Goal: Task Accomplishment & Management: Manage account settings

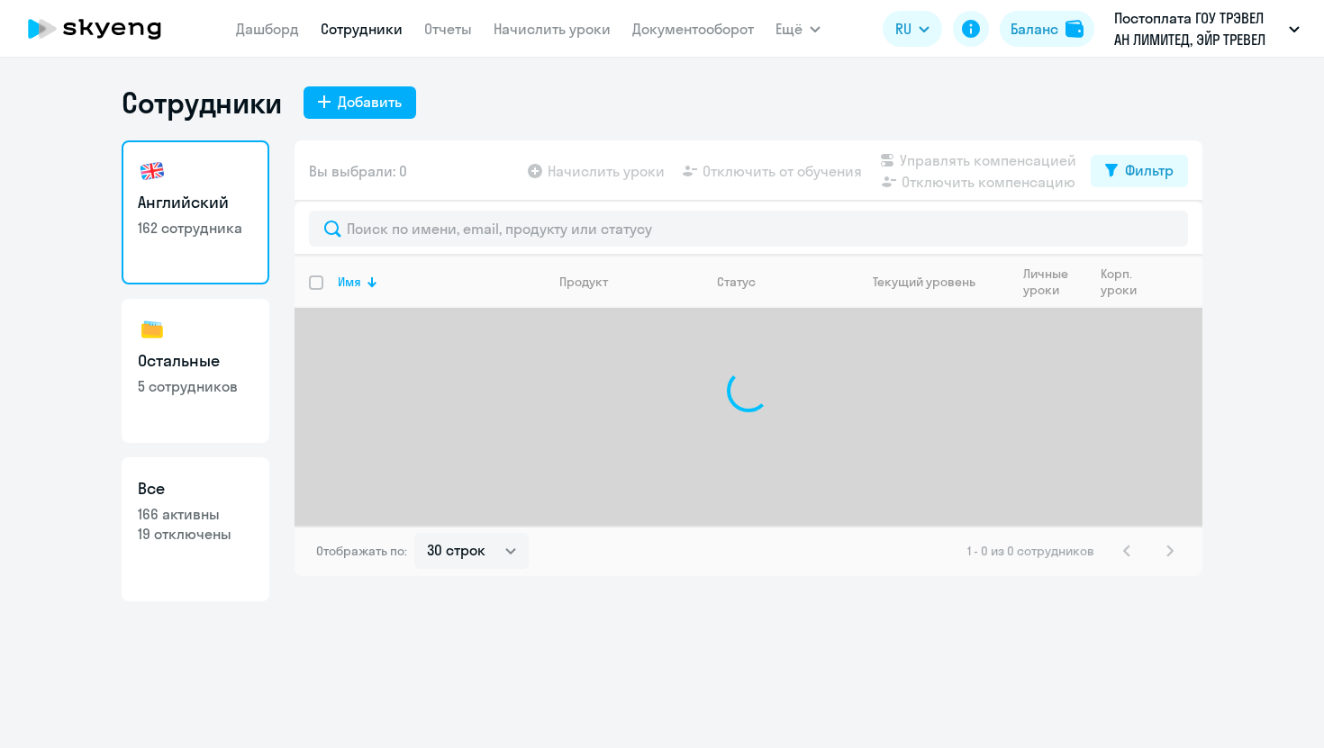
select select "30"
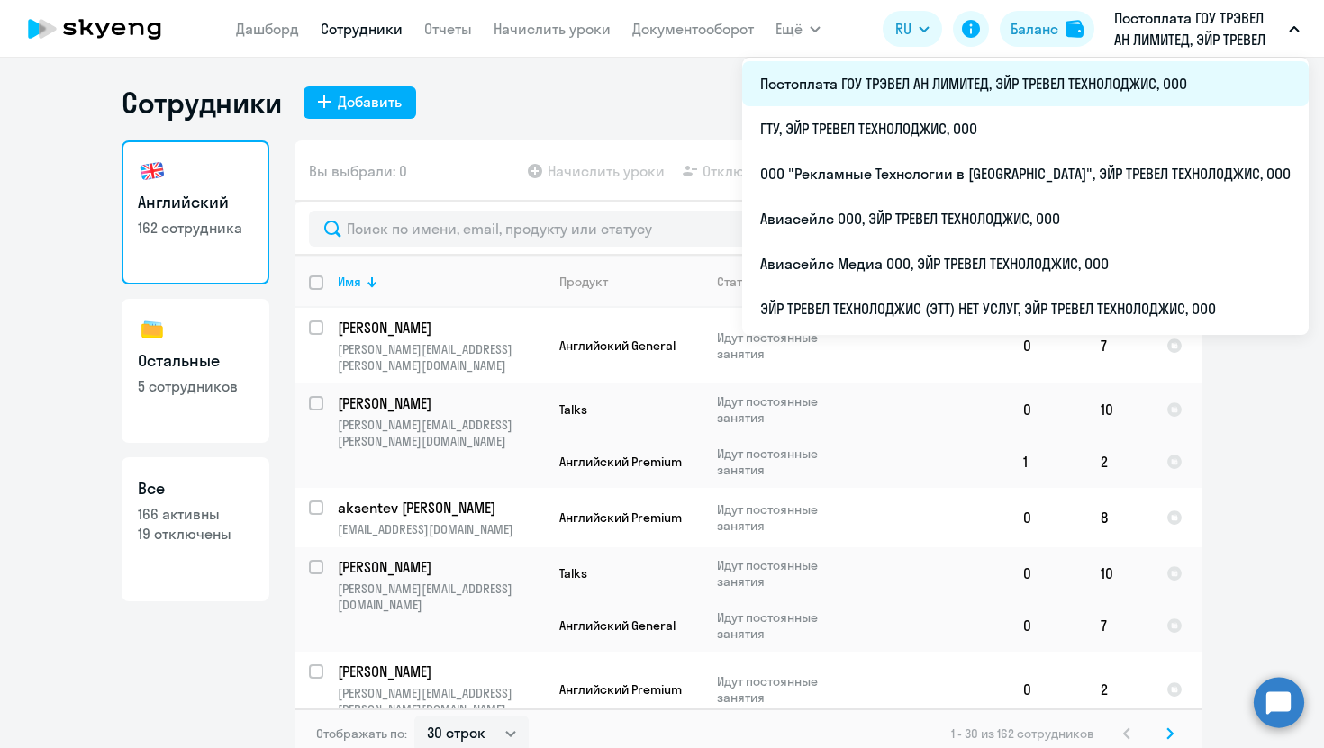
click at [987, 89] on li "Постоплата ГОУ ТРЭВЕЛ АН ЛИМИТЕД, ЭЙР ТРЕВЕЛ ТЕХНОЛОДЖИС, ООО" at bounding box center [1025, 83] width 566 height 45
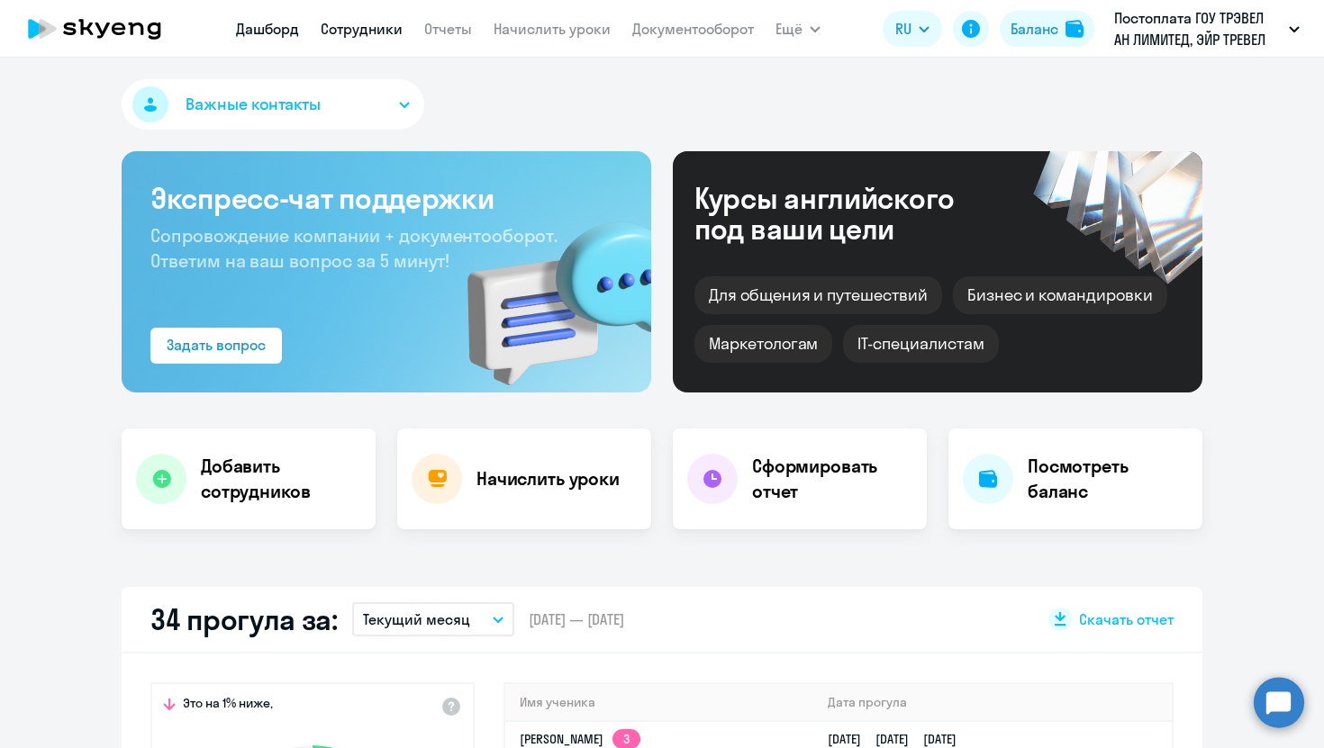
click at [349, 30] on link "Сотрудники" at bounding box center [362, 29] width 82 height 18
select select "30"
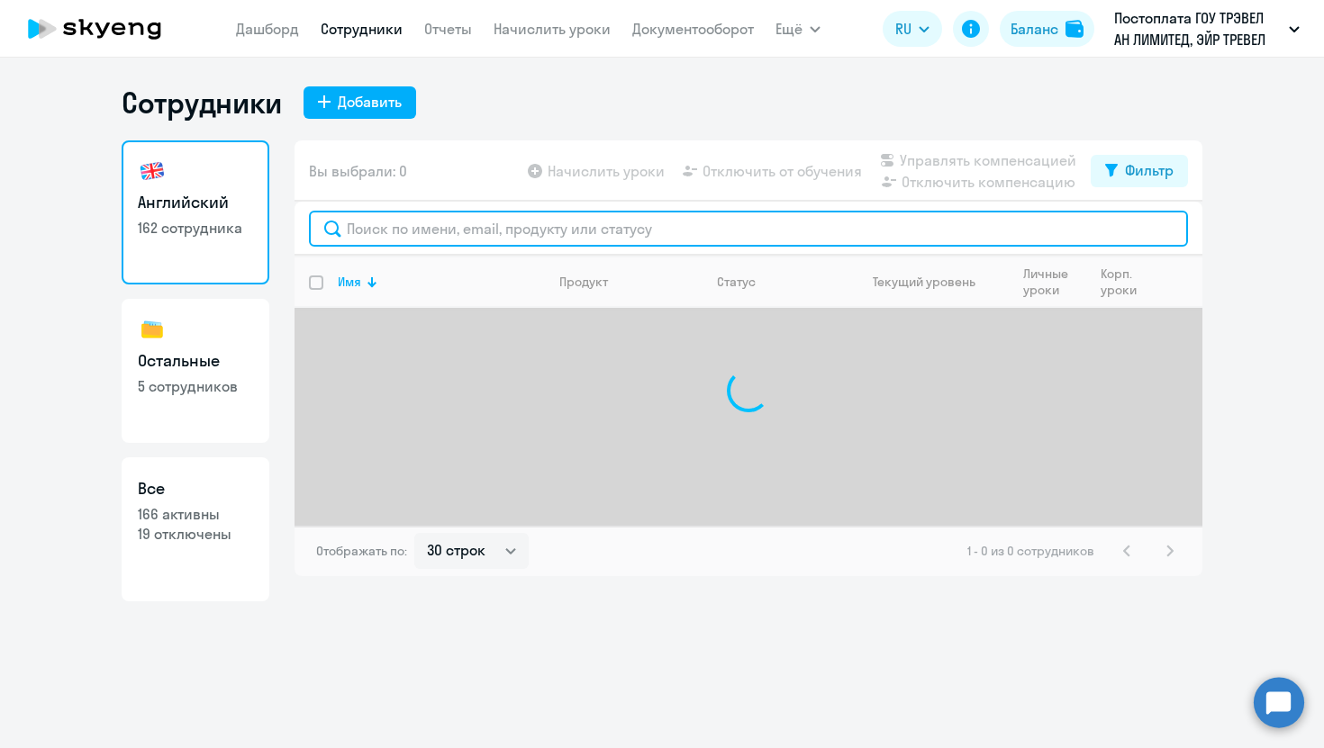
click at [425, 226] on input "text" at bounding box center [748, 229] width 879 height 36
paste input "akzhigitov"
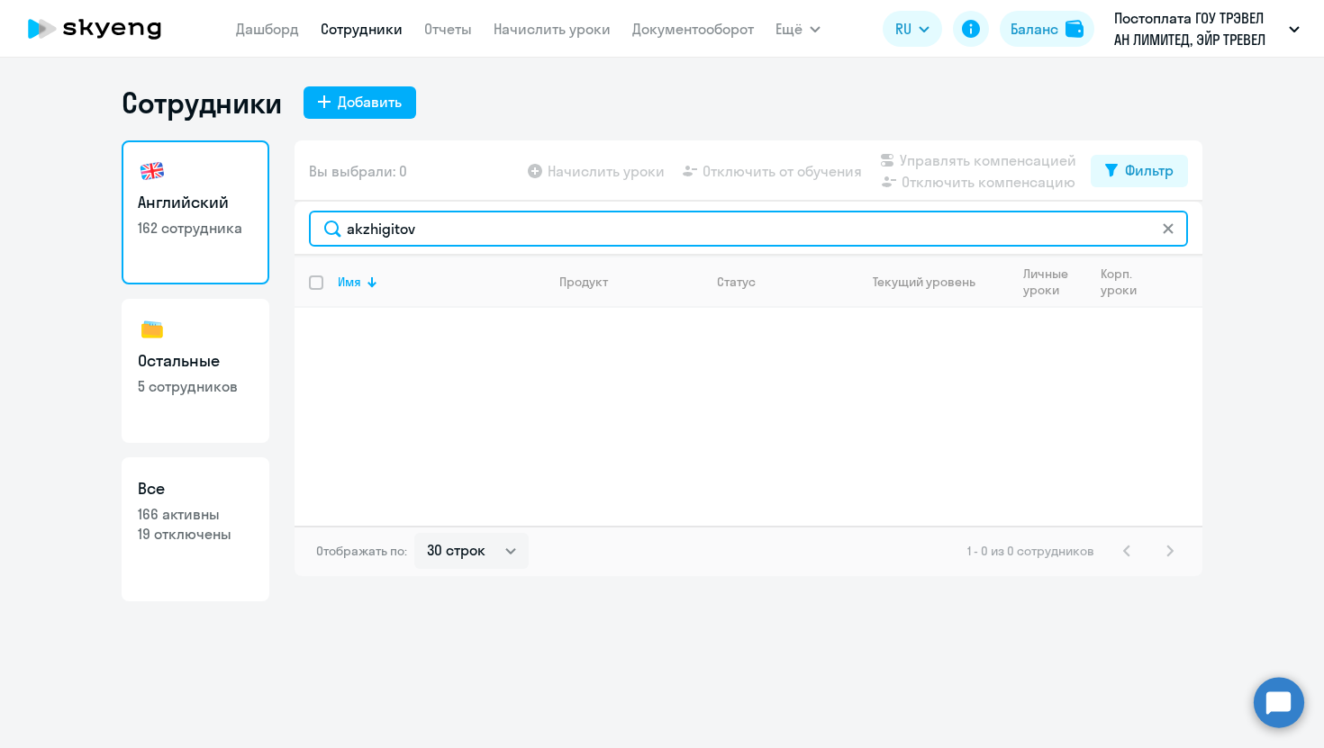
type input "akzhigitov"
drag, startPoint x: 446, startPoint y: 231, endPoint x: 186, endPoint y: 231, distance: 259.4
click at [186, 231] on div "Английский 162 сотрудника Остальные 5 сотрудников Все 166 активны 19 отключены …" at bounding box center [662, 370] width 1081 height 461
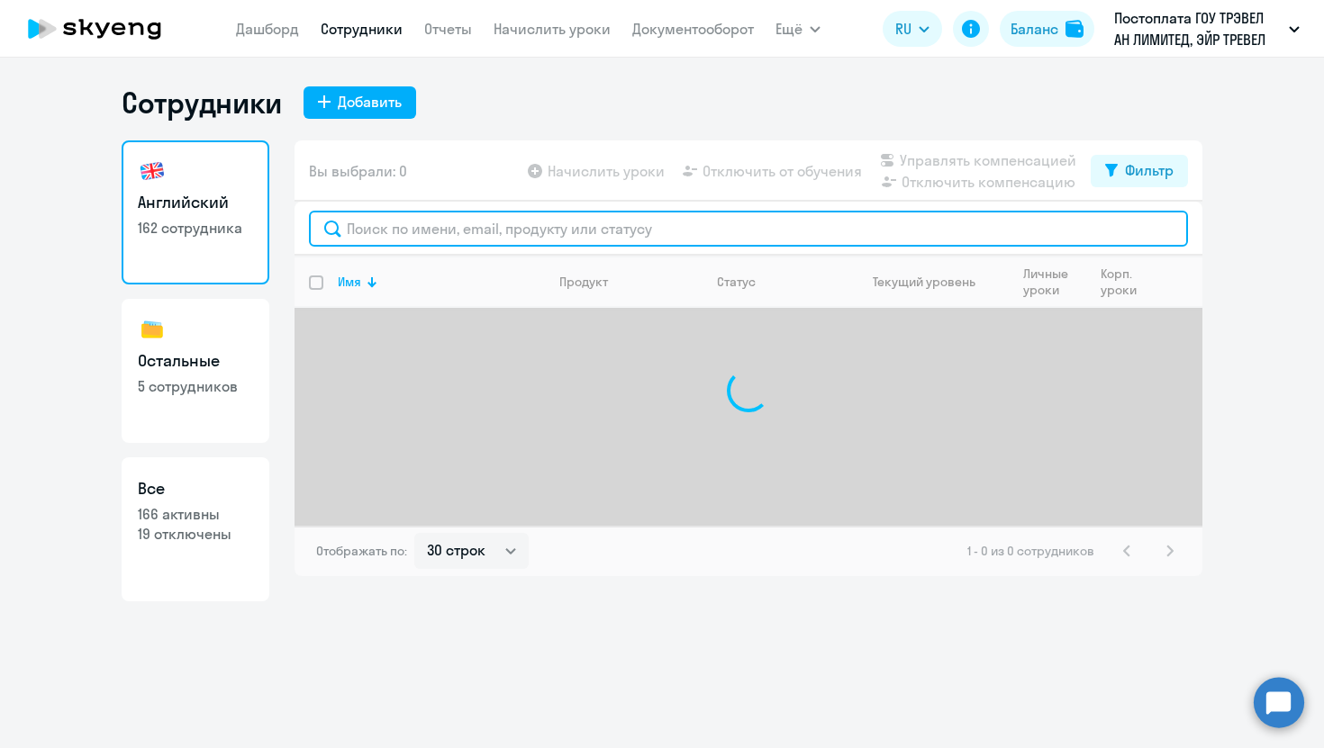
paste input "keltsev"
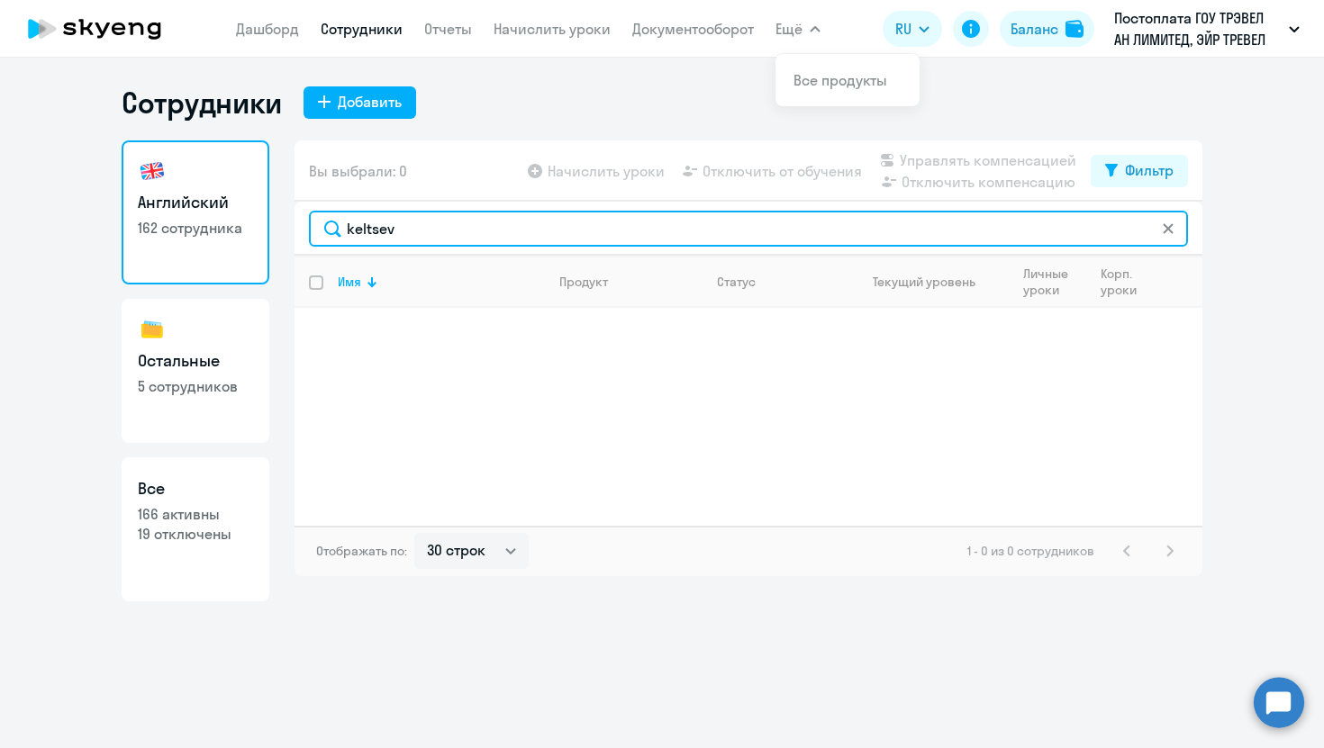
type input "keltsev"
drag, startPoint x: 496, startPoint y: 238, endPoint x: 177, endPoint y: 235, distance: 319.7
click at [177, 236] on div "Английский 162 сотрудника Остальные 5 сотрудников Все 166 активны 19 отключены …" at bounding box center [662, 370] width 1081 height 461
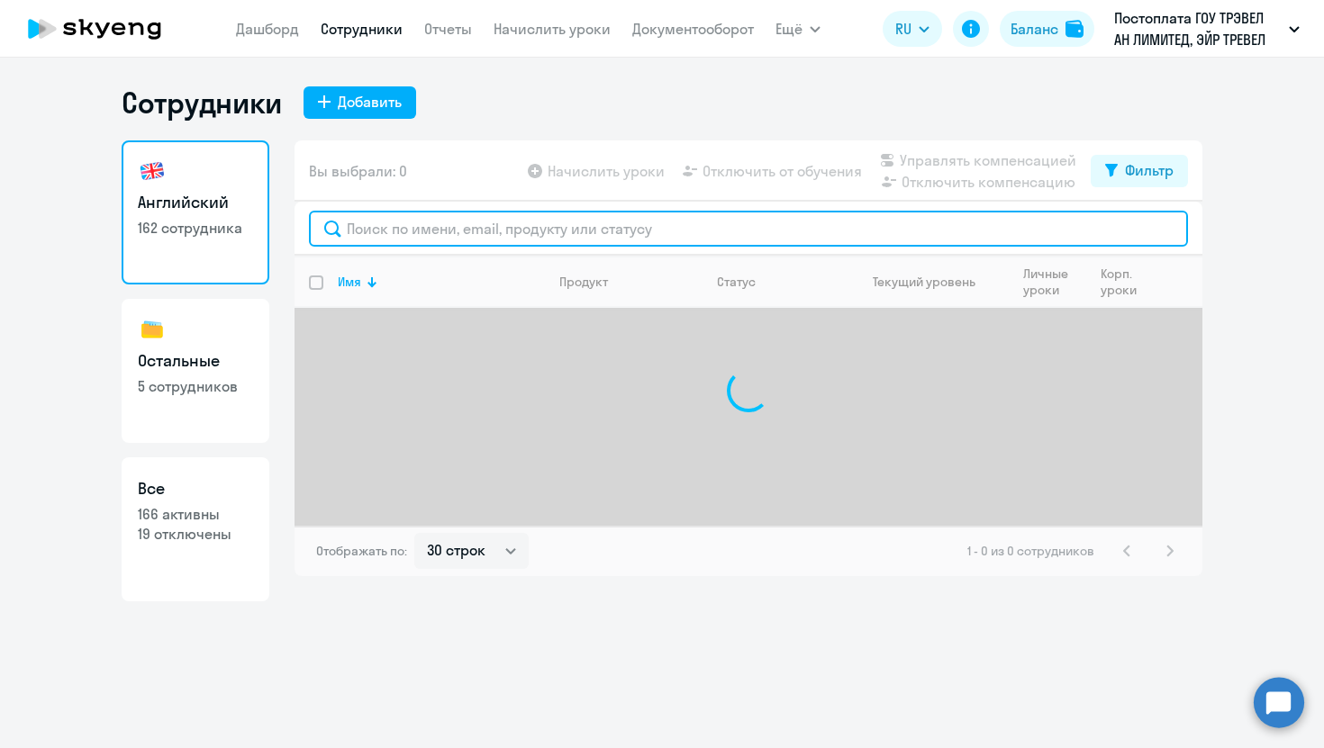
paste input "[PERSON_NAME]"
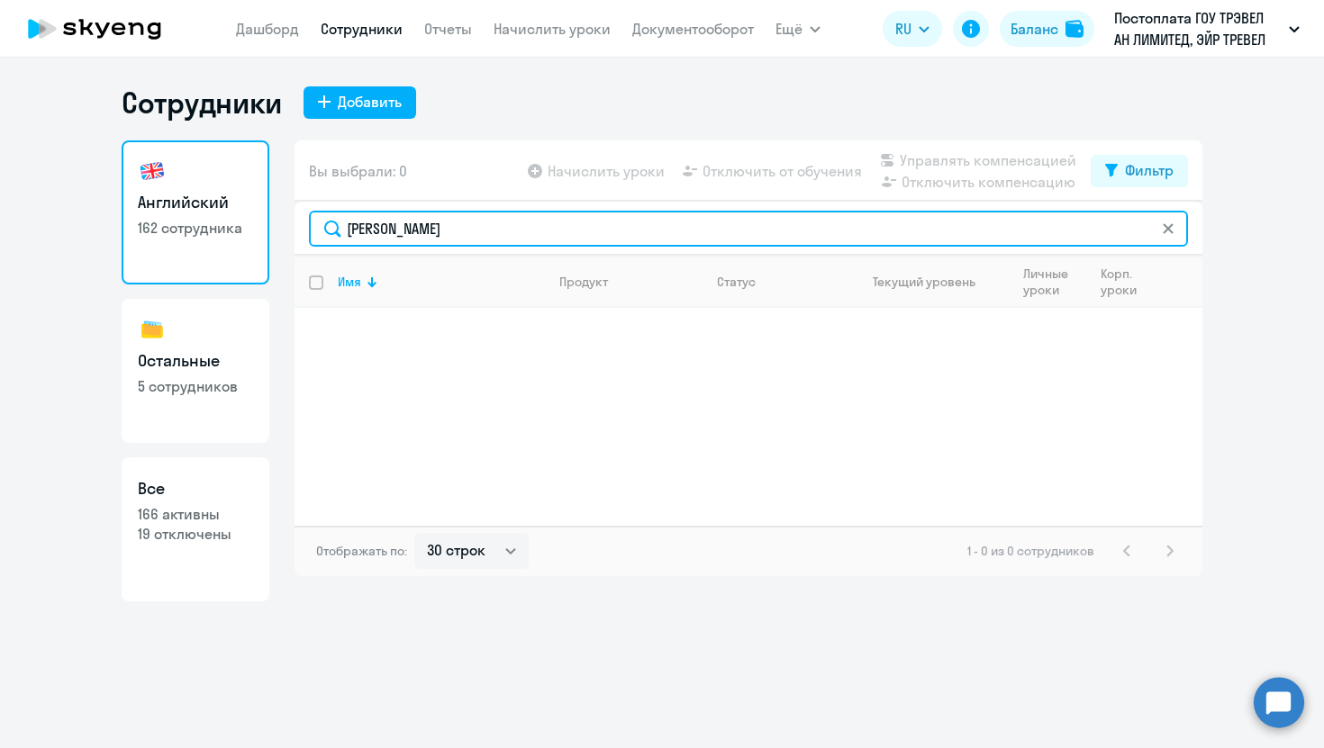
type input "[PERSON_NAME]"
drag, startPoint x: 458, startPoint y: 228, endPoint x: 250, endPoint y: 212, distance: 208.7
click at [254, 220] on div "Английский 162 сотрудника Остальные 5 сотрудников Все 166 активны 19 отключены …" at bounding box center [662, 370] width 1081 height 461
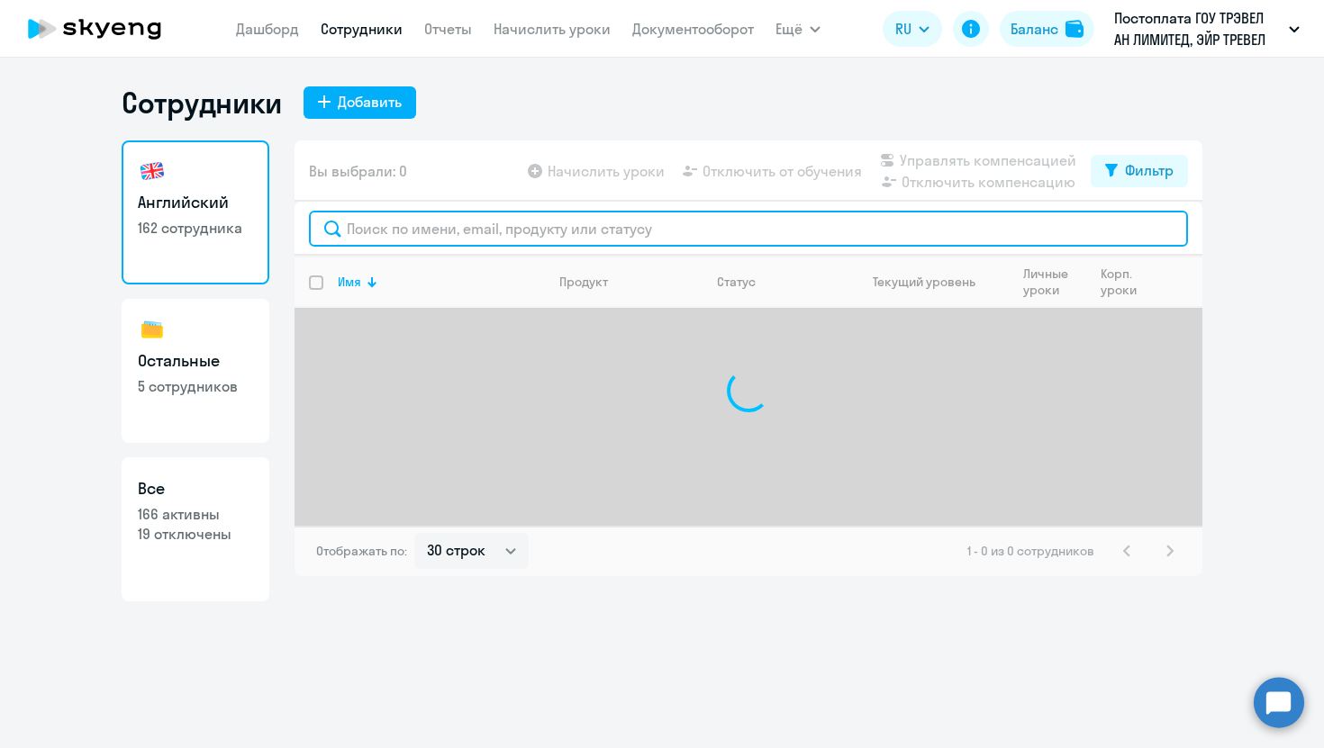
paste input "osyuk"
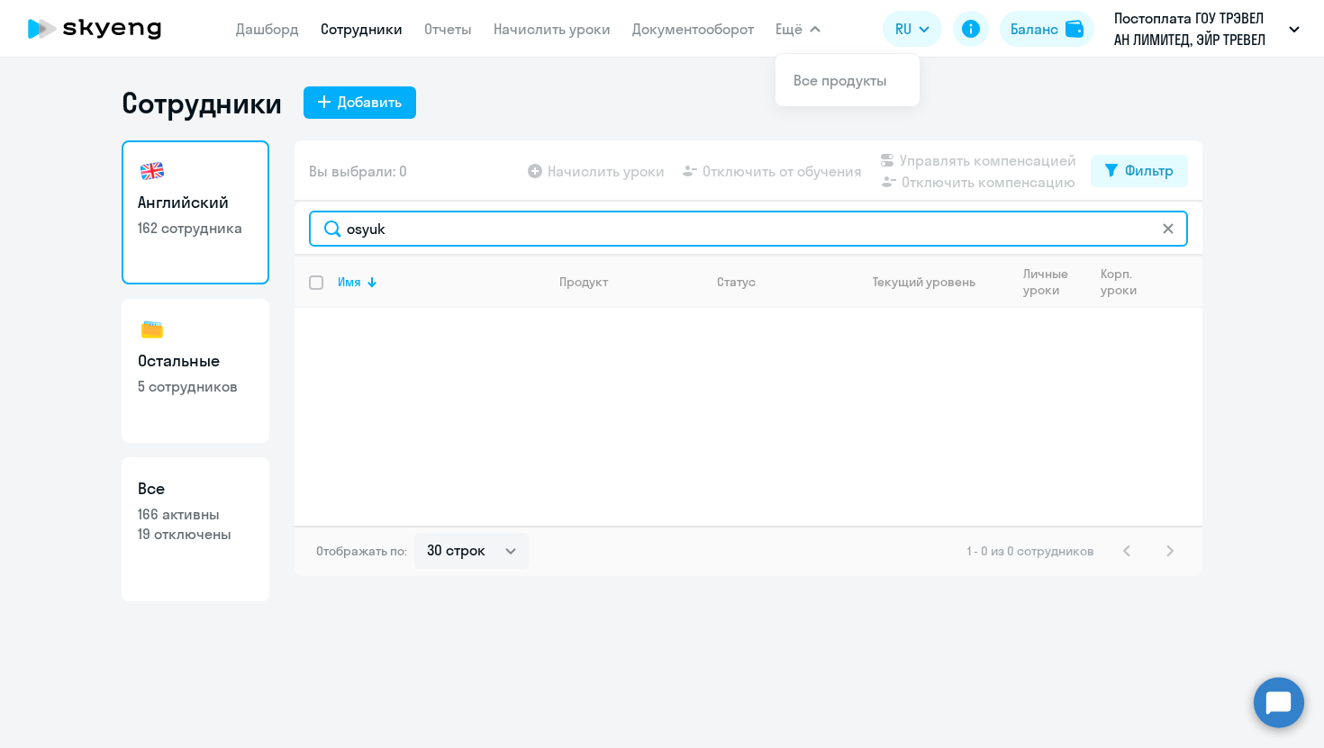
type input "osyuk"
drag, startPoint x: 440, startPoint y: 217, endPoint x: 160, endPoint y: 203, distance: 280.4
click at [160, 213] on div "Английский 162 сотрудника Остальные 5 сотрудников Все 166 активны 19 отключены …" at bounding box center [662, 370] width 1081 height 461
drag, startPoint x: 438, startPoint y: 237, endPoint x: 151, endPoint y: 167, distance: 294.9
click at [151, 167] on div "Английский 162 сотрудника Остальные 5 сотрудников Все 166 активны 19 отключены …" at bounding box center [662, 370] width 1081 height 461
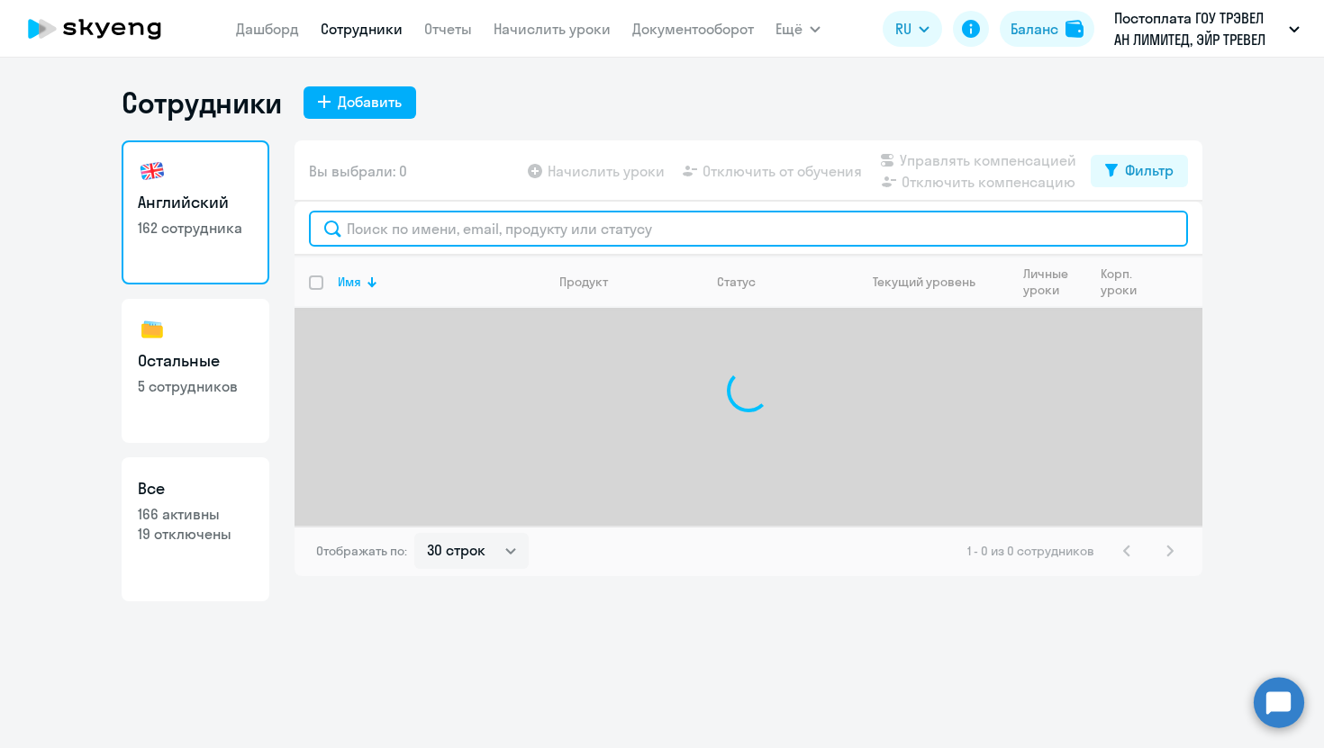
paste input "[PERSON_NAME][EMAIL_ADDRESS][PERSON_NAME][DOMAIN_NAME]"
drag, startPoint x: 565, startPoint y: 235, endPoint x: 457, endPoint y: 231, distance: 108.1
click at [457, 231] on input "[PERSON_NAME][EMAIL_ADDRESS][PERSON_NAME][DOMAIN_NAME]" at bounding box center [748, 229] width 879 height 36
drag, startPoint x: 387, startPoint y: 235, endPoint x: 296, endPoint y: 234, distance: 91.0
click at [296, 235] on div "[PERSON_NAME].[PERSON_NAME]" at bounding box center [748, 229] width 908 height 54
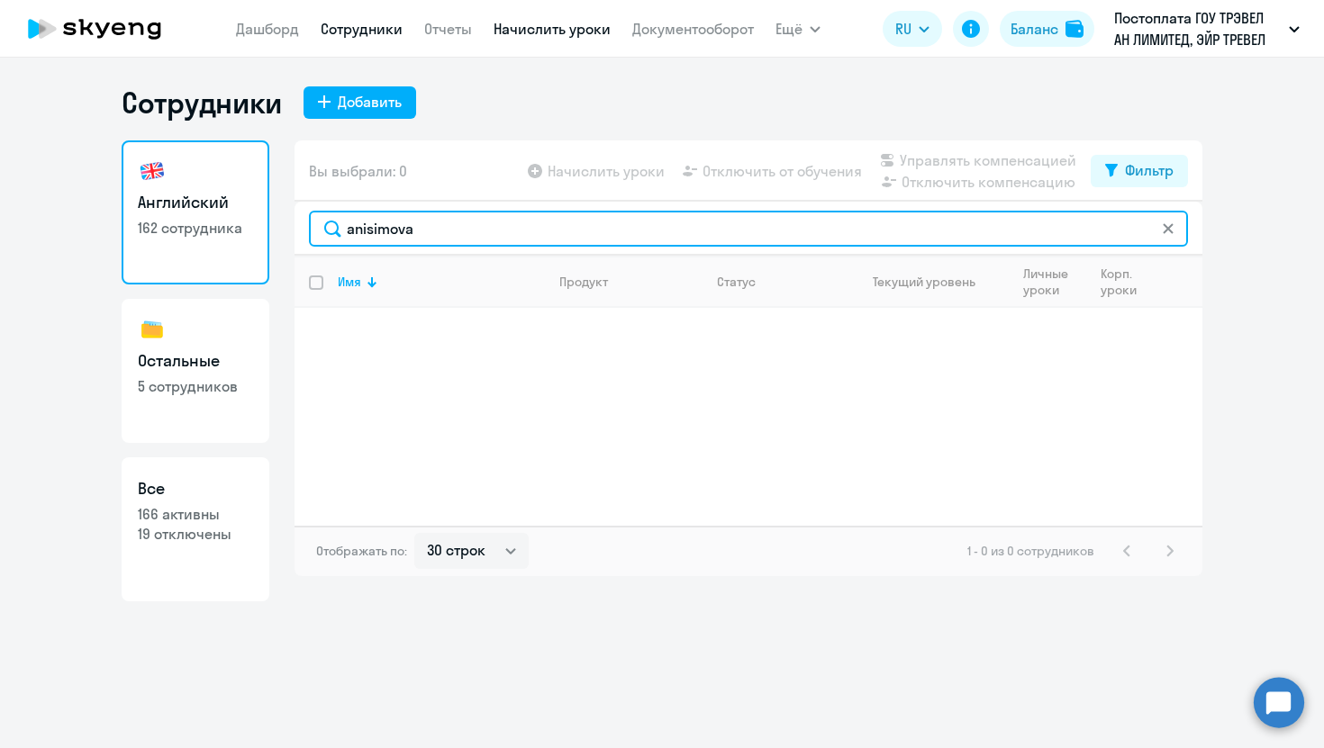
type input "anisimova"
drag, startPoint x: 461, startPoint y: 228, endPoint x: 246, endPoint y: 227, distance: 215.2
click at [246, 227] on div "Английский 162 сотрудника Остальные 5 сотрудников Все 166 активны 19 отключены …" at bounding box center [662, 370] width 1081 height 461
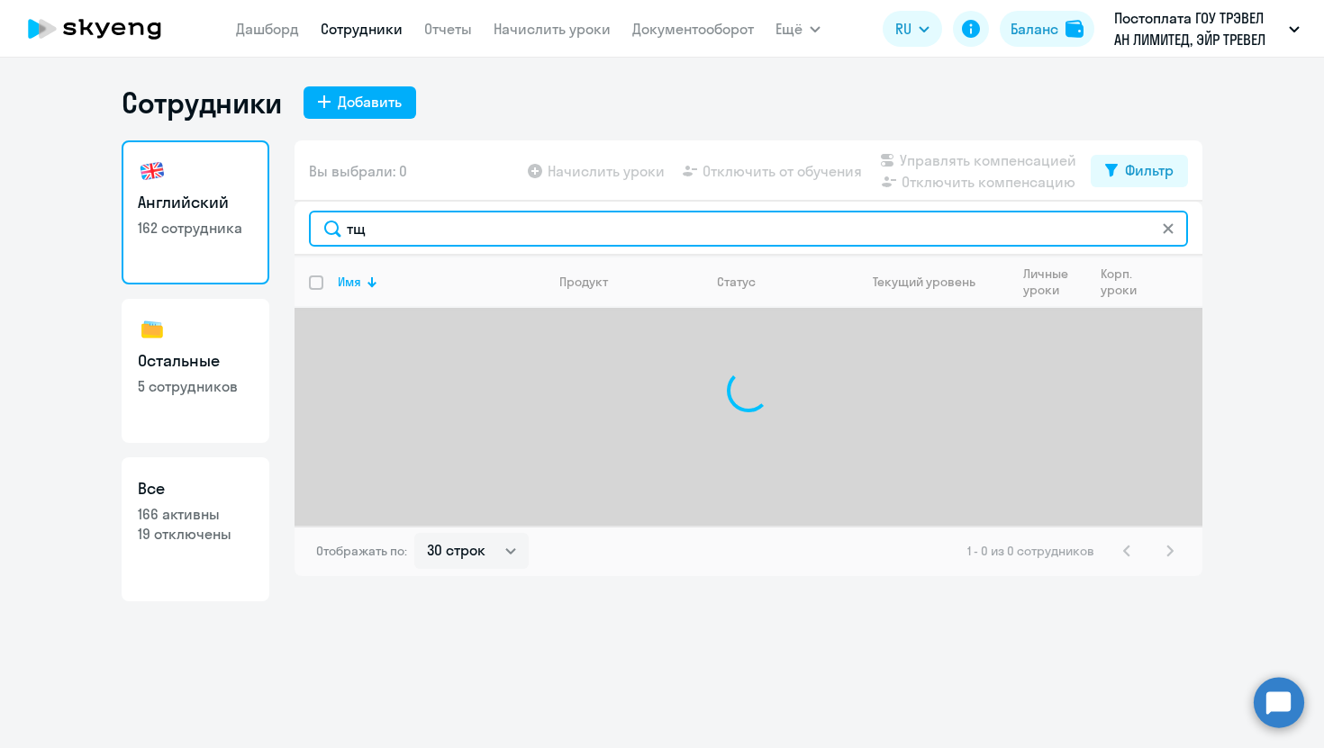
type input "т"
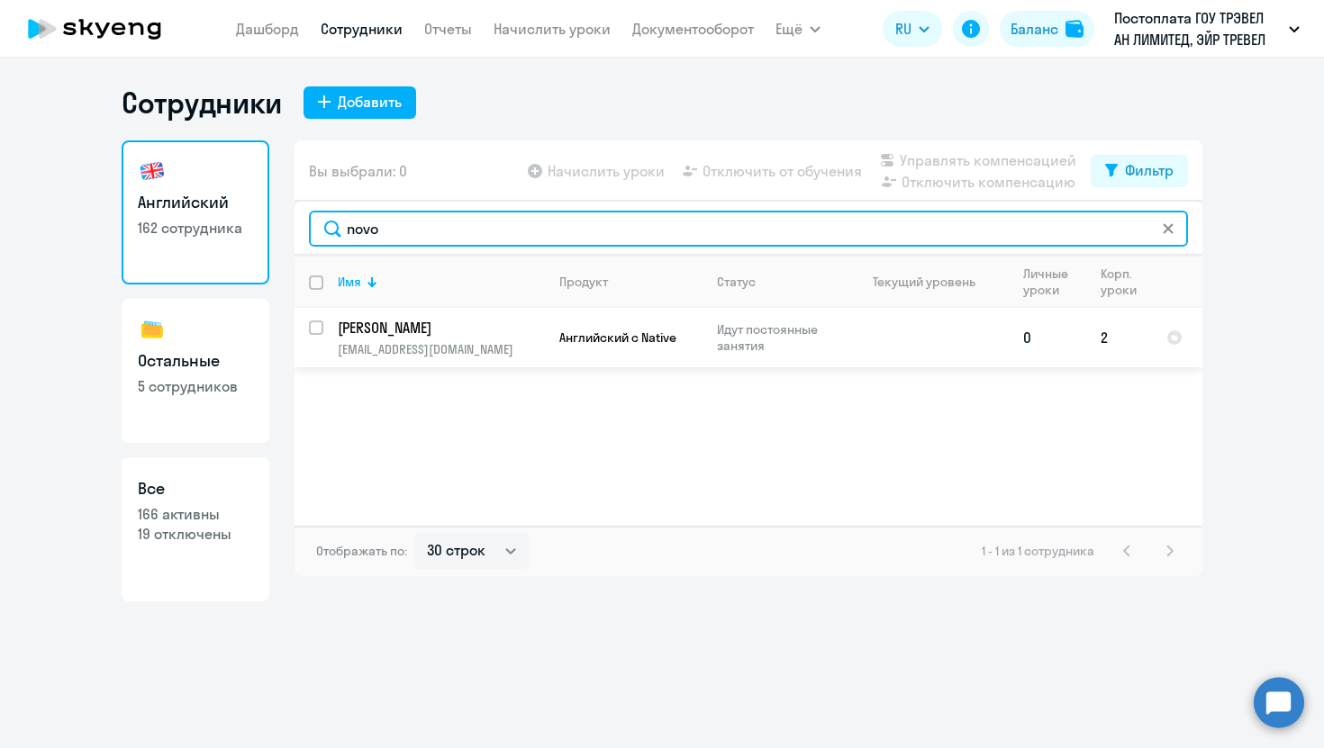
type input "novo"
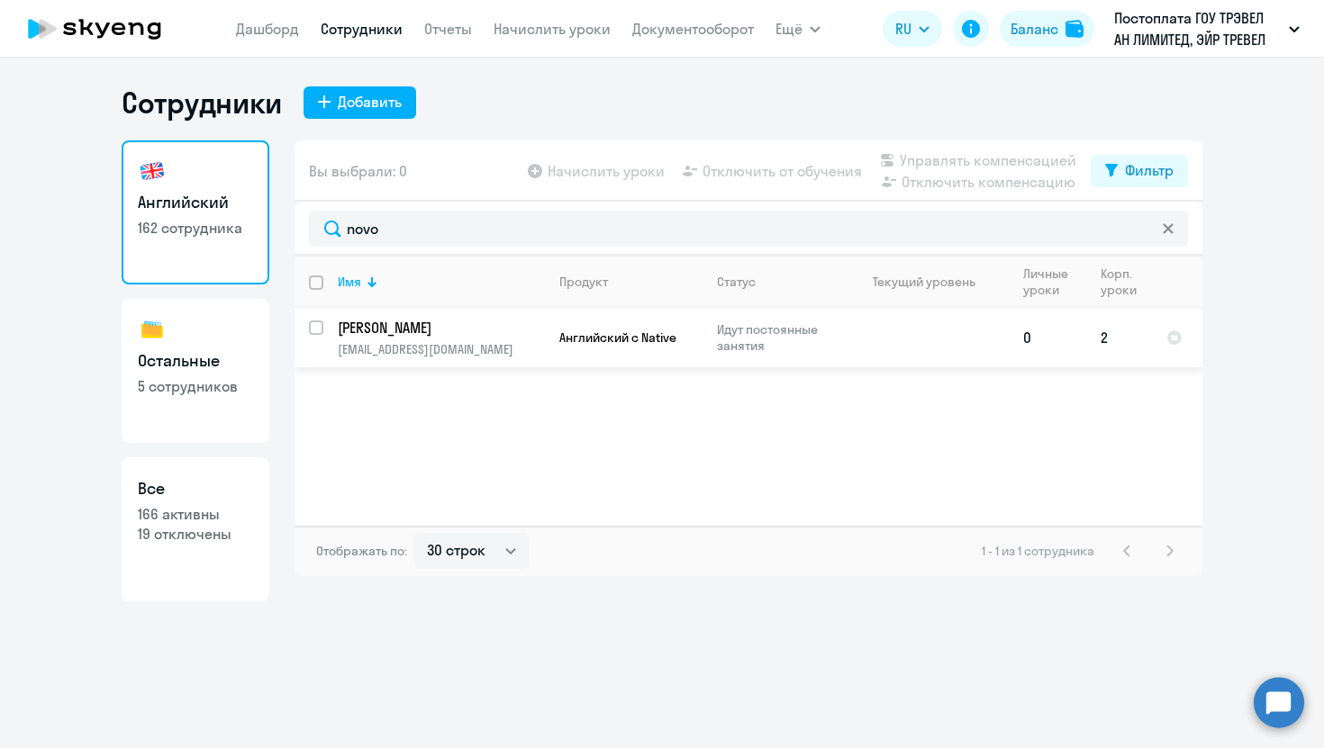
click at [317, 330] on input "select row 3357998" at bounding box center [327, 339] width 36 height 36
checkbox input "true"
click at [811, 172] on span "Отключить от обучения" at bounding box center [781, 171] width 159 height 22
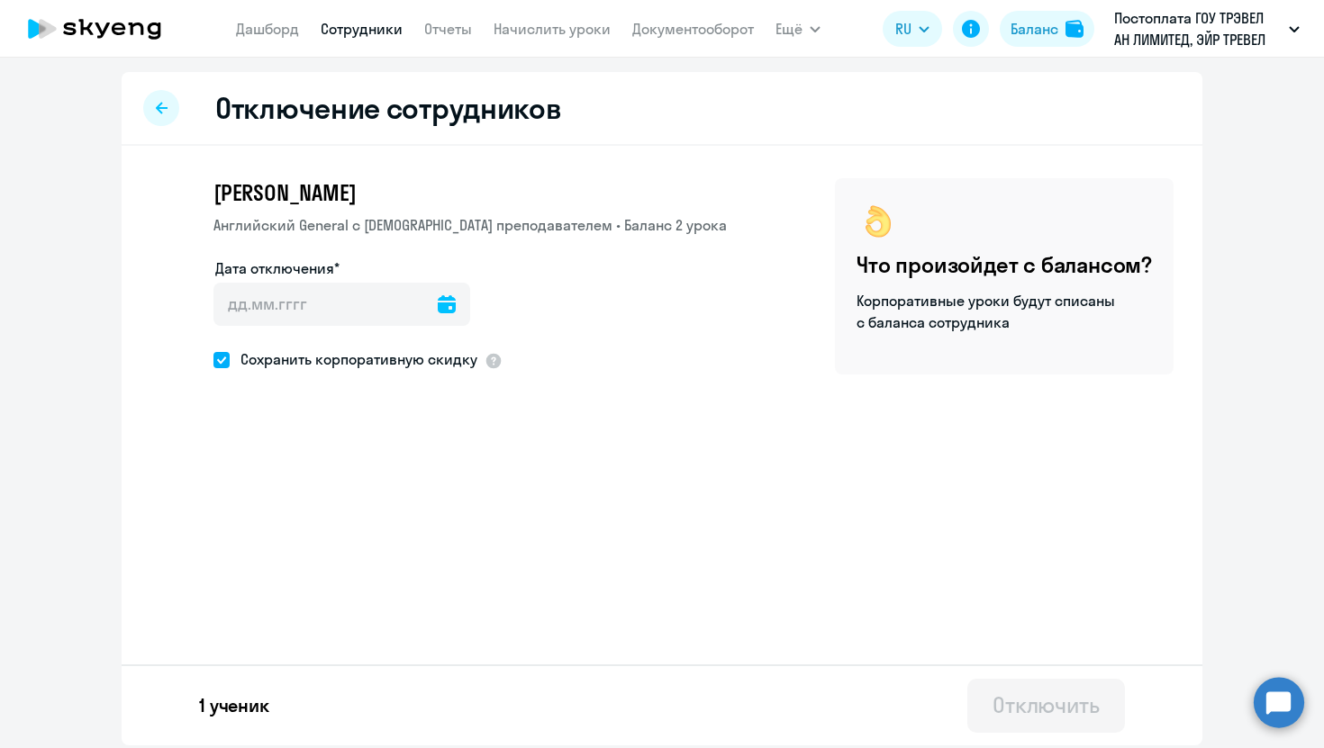
click at [438, 305] on icon at bounding box center [447, 304] width 18 height 18
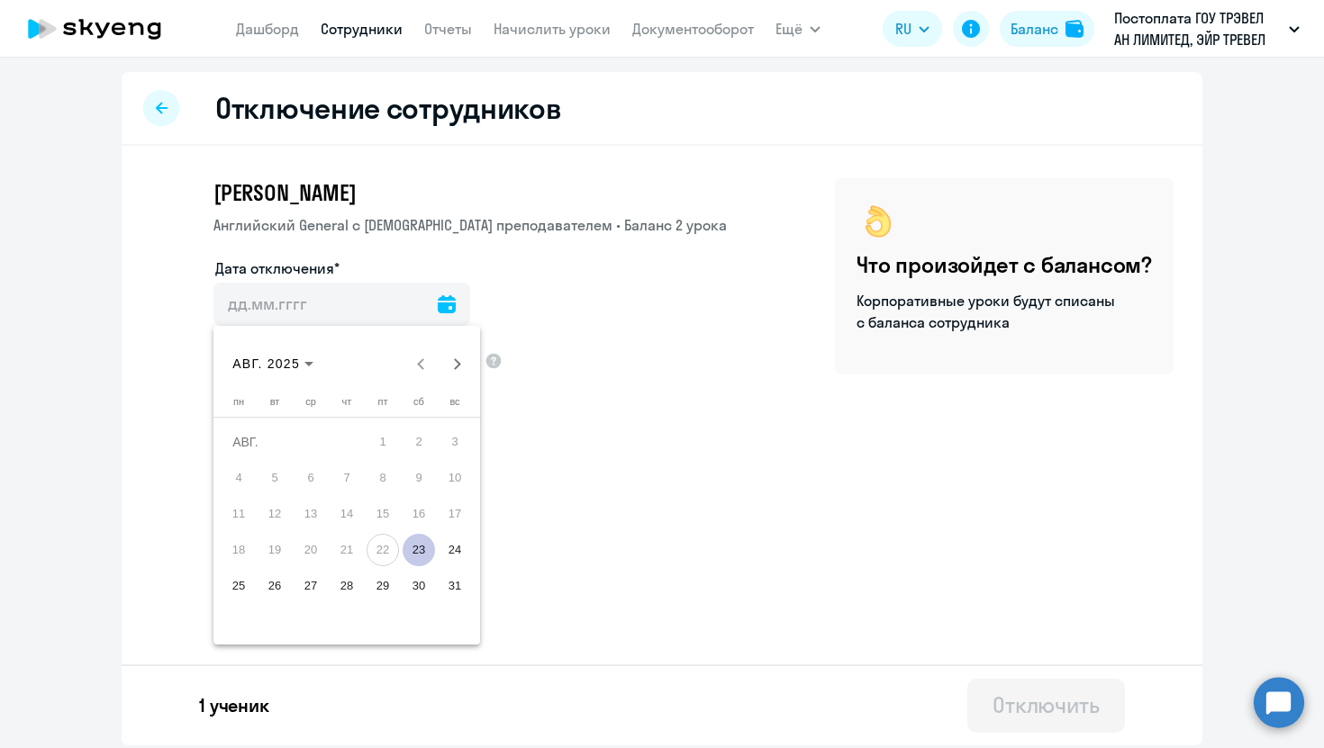
click at [421, 549] on span "23" at bounding box center [419, 550] width 32 height 32
type input "[DATE]"
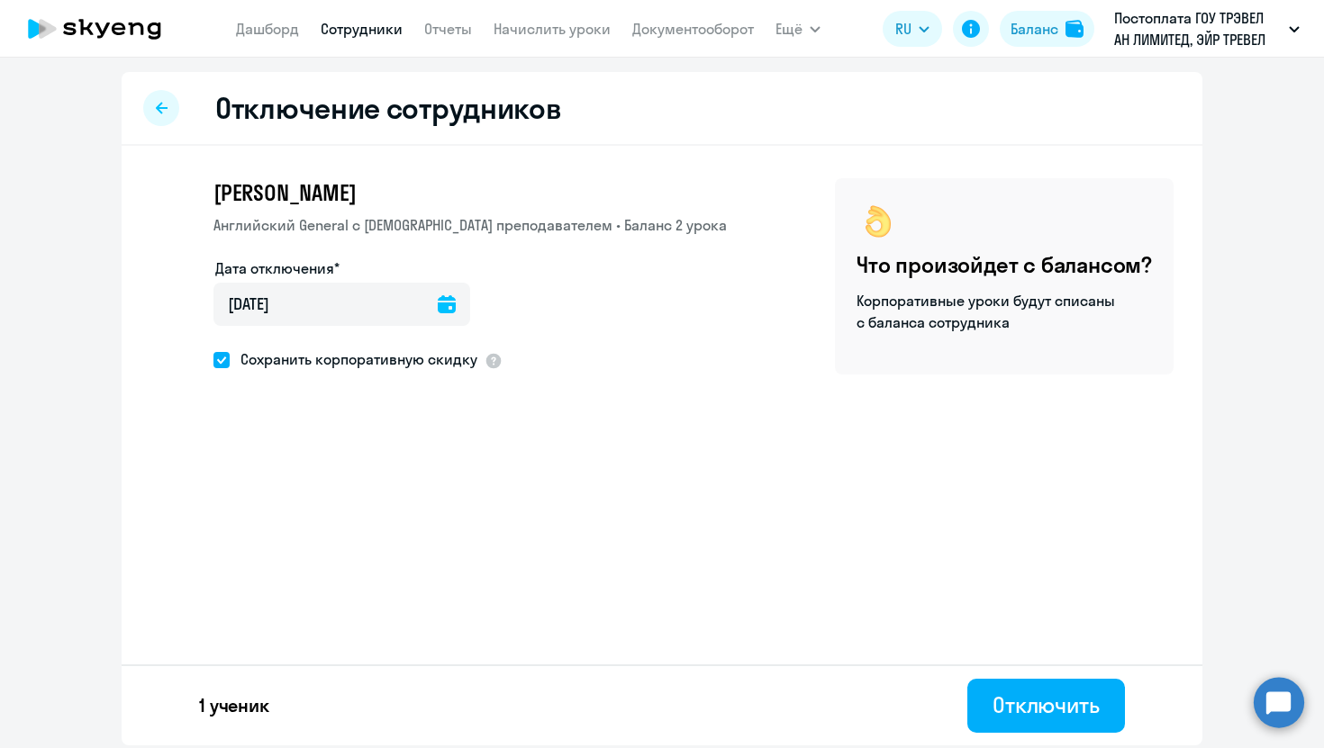
click at [252, 365] on span "Сохранить корпоративную скидку" at bounding box center [354, 360] width 248 height 22
click at [213, 360] on input "Сохранить корпоративную скидку" at bounding box center [213, 359] width 1 height 1
checkbox input "false"
click at [989, 707] on button "Отключить" at bounding box center [1046, 706] width 158 height 54
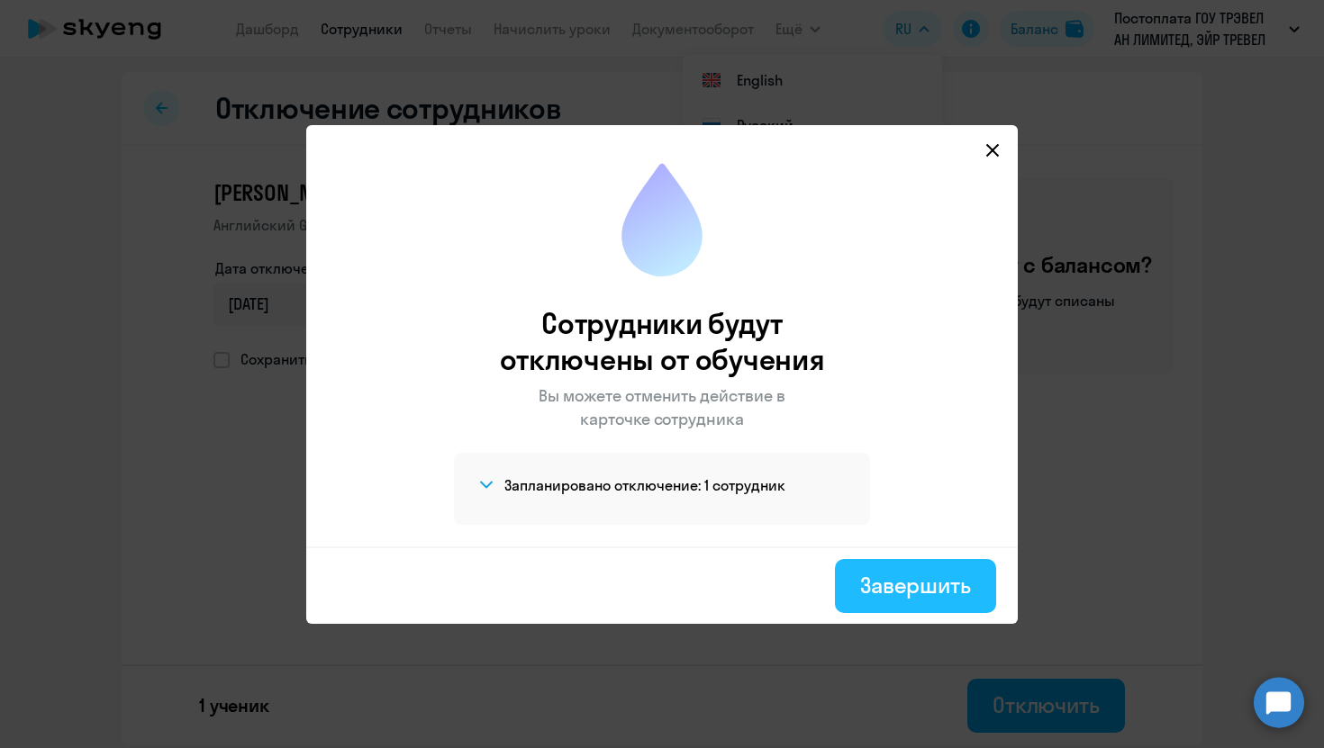
click at [950, 606] on button "Завершить" at bounding box center [915, 586] width 161 height 54
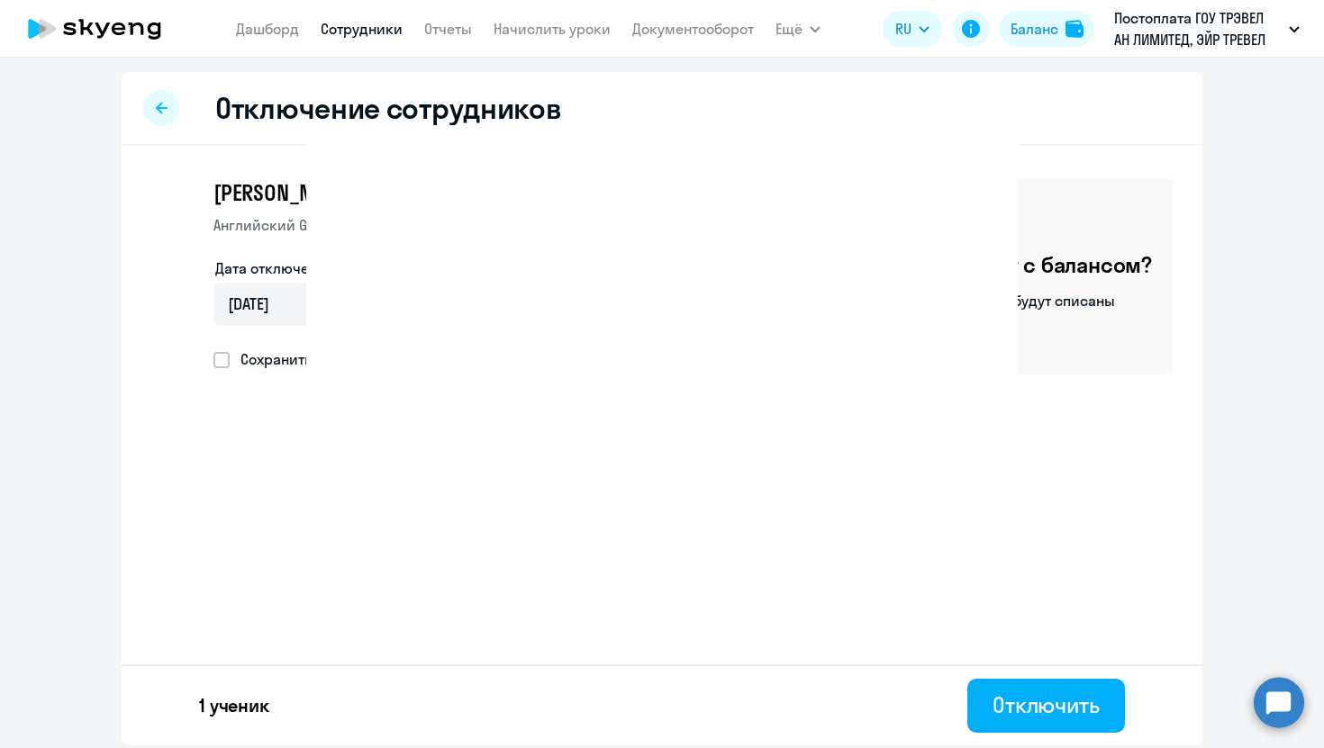
select select "30"
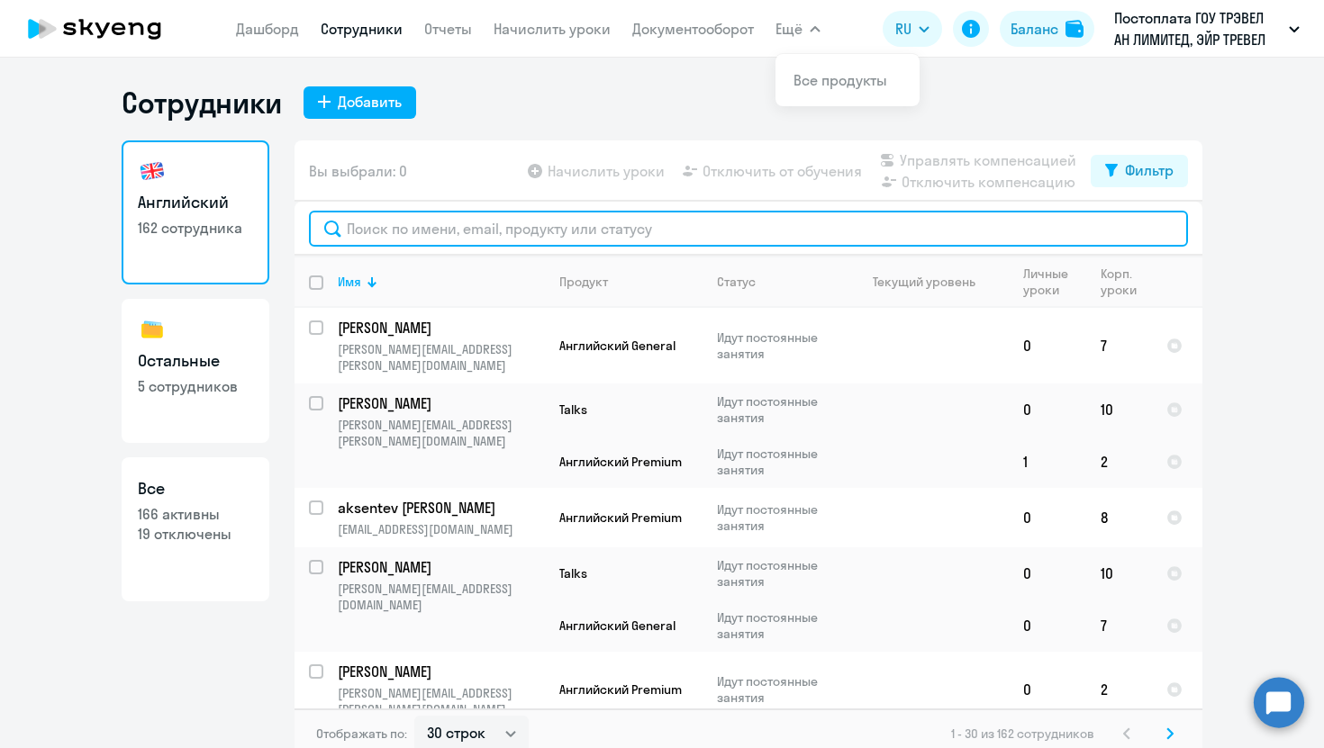
click at [515, 227] on input "text" at bounding box center [748, 229] width 879 height 36
type input "з"
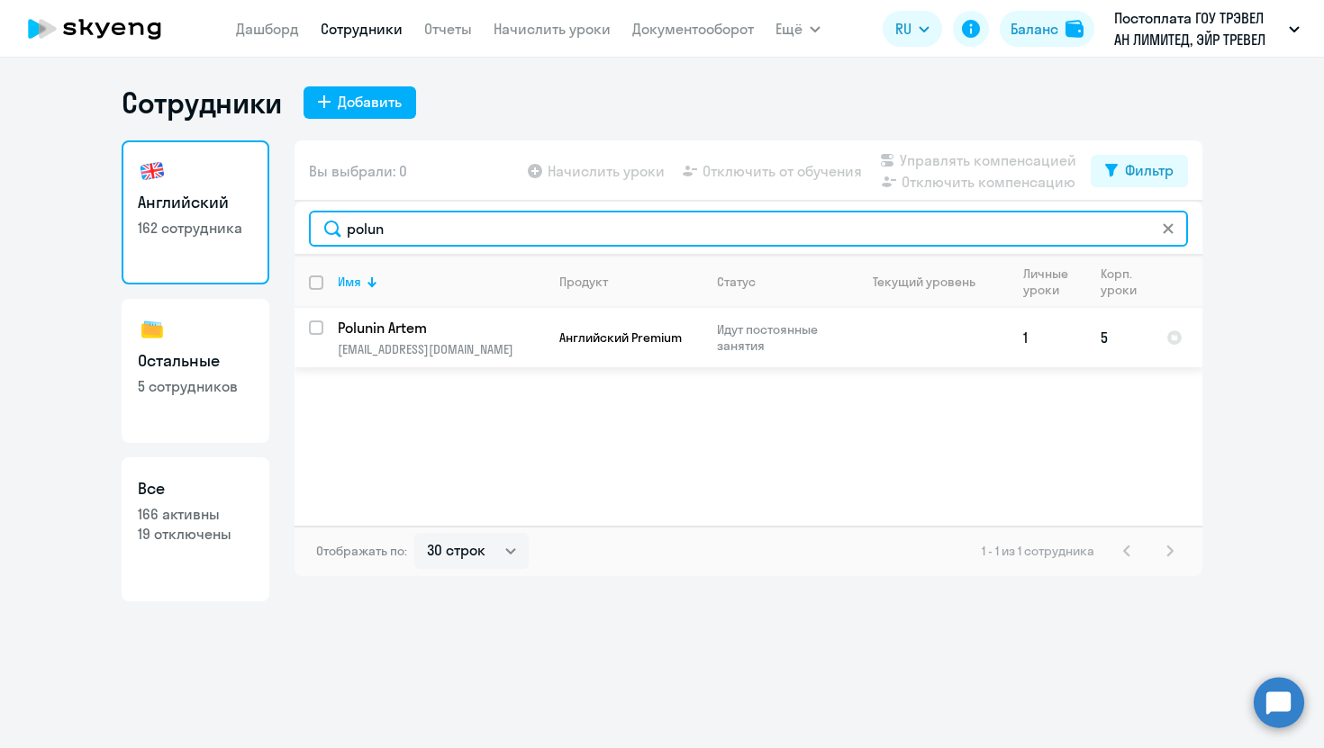
type input "polun"
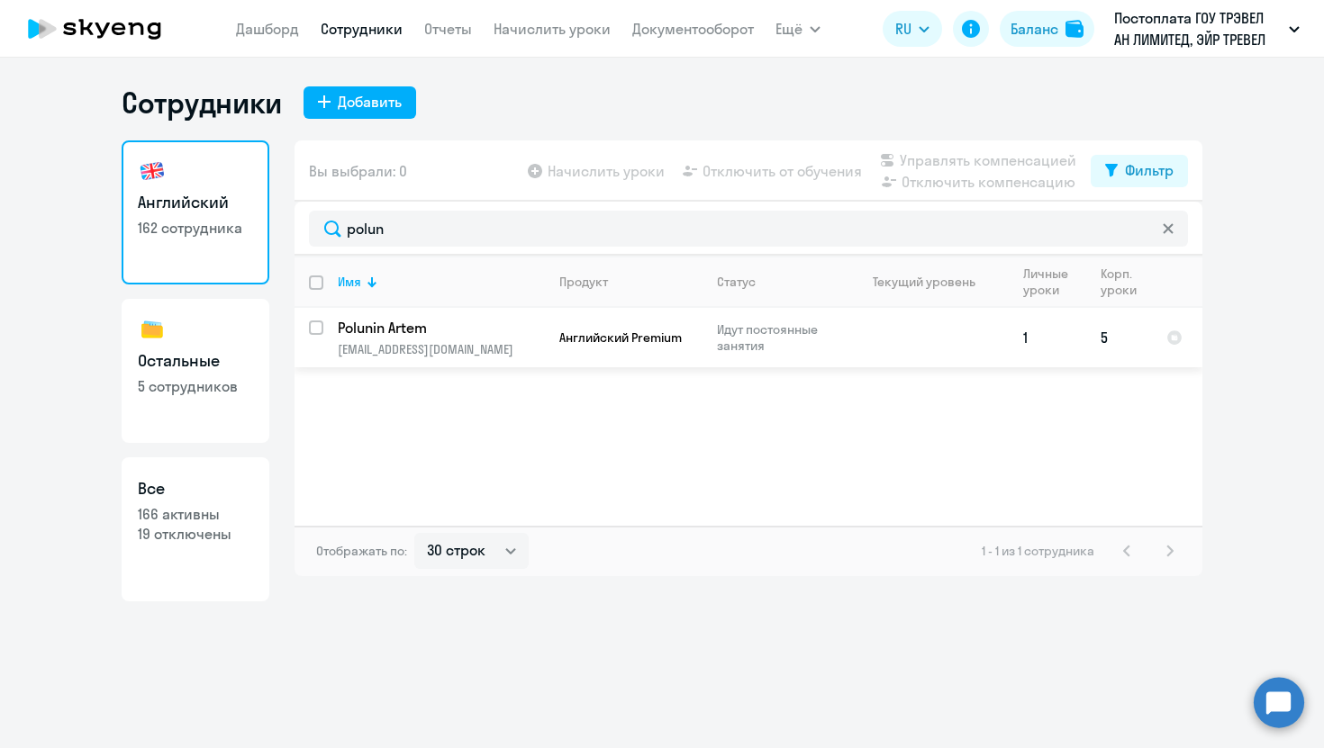
click at [320, 331] on input "select row 37998717" at bounding box center [327, 339] width 36 height 36
checkbox input "true"
click at [759, 176] on span "Отключить от обучения" at bounding box center [781, 171] width 159 height 22
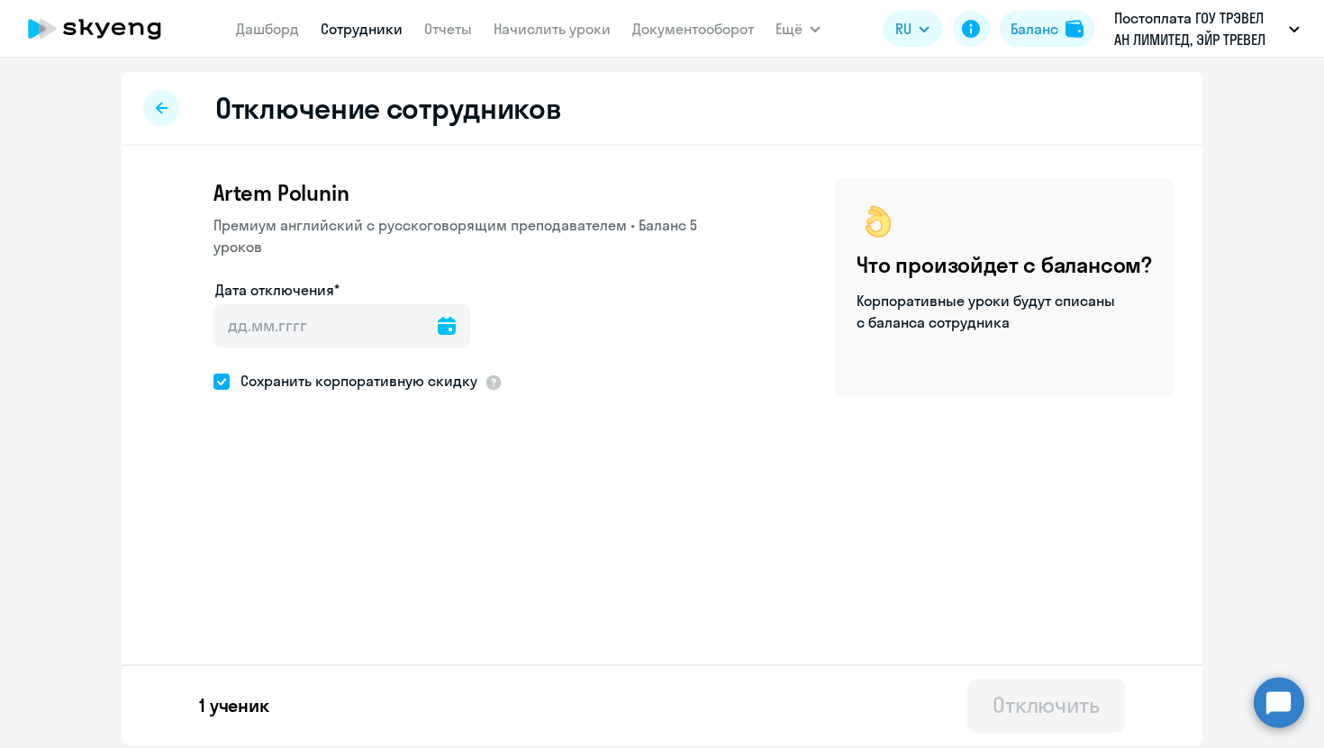
click at [438, 317] on icon at bounding box center [447, 326] width 18 height 18
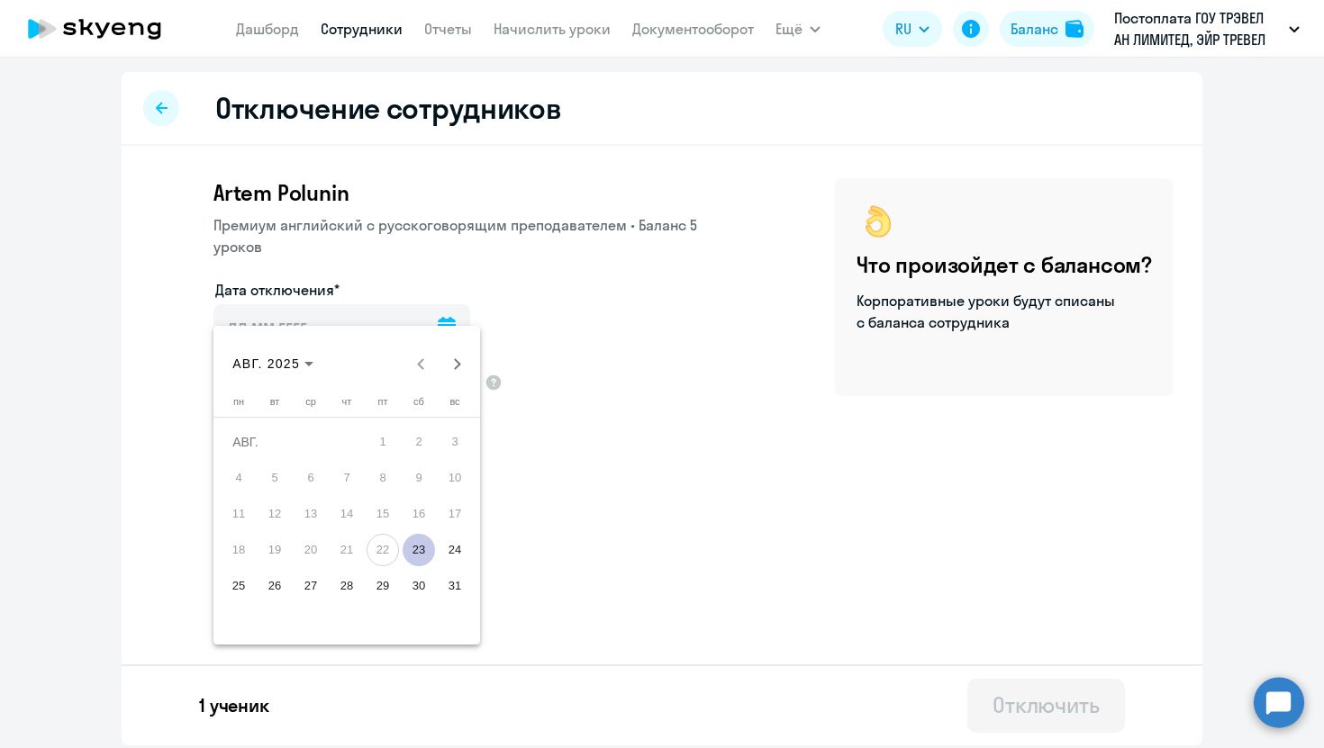
click at [240, 584] on span "25" at bounding box center [238, 586] width 32 height 32
type input "[DATE]"
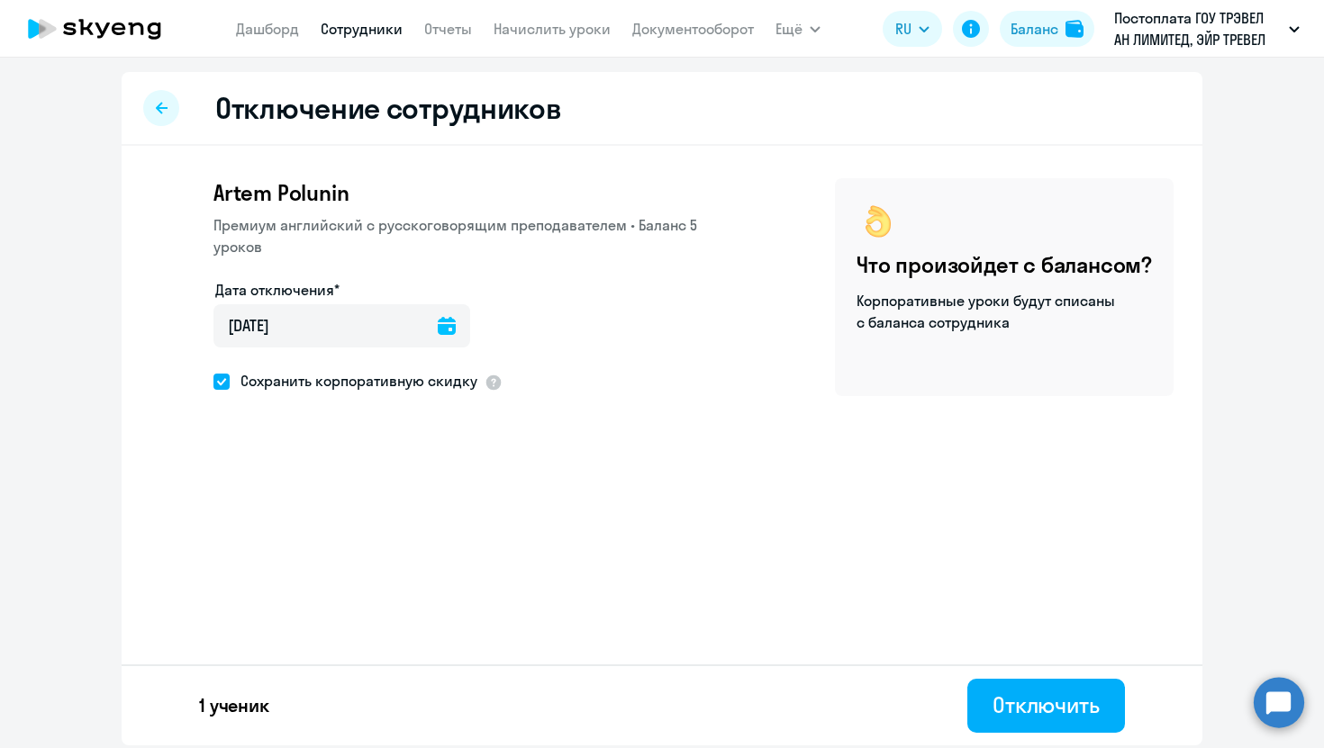
click at [262, 370] on span "Сохранить корпоративную скидку" at bounding box center [354, 381] width 248 height 22
click at [213, 381] on input "Сохранить корпоративную скидку" at bounding box center [213, 381] width 1 height 1
checkbox input "false"
click at [1024, 710] on div "Отключить" at bounding box center [1045, 705] width 107 height 29
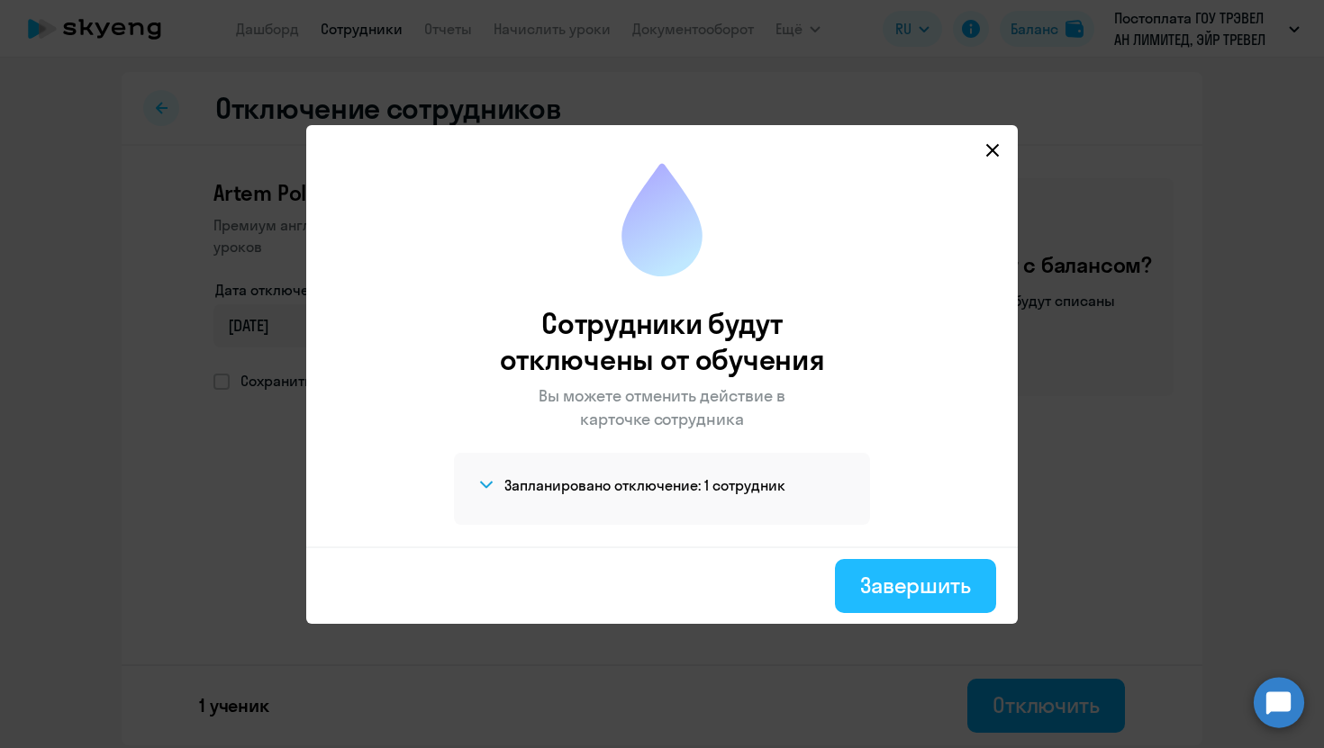
click at [876, 593] on div "Завершить" at bounding box center [915, 585] width 111 height 29
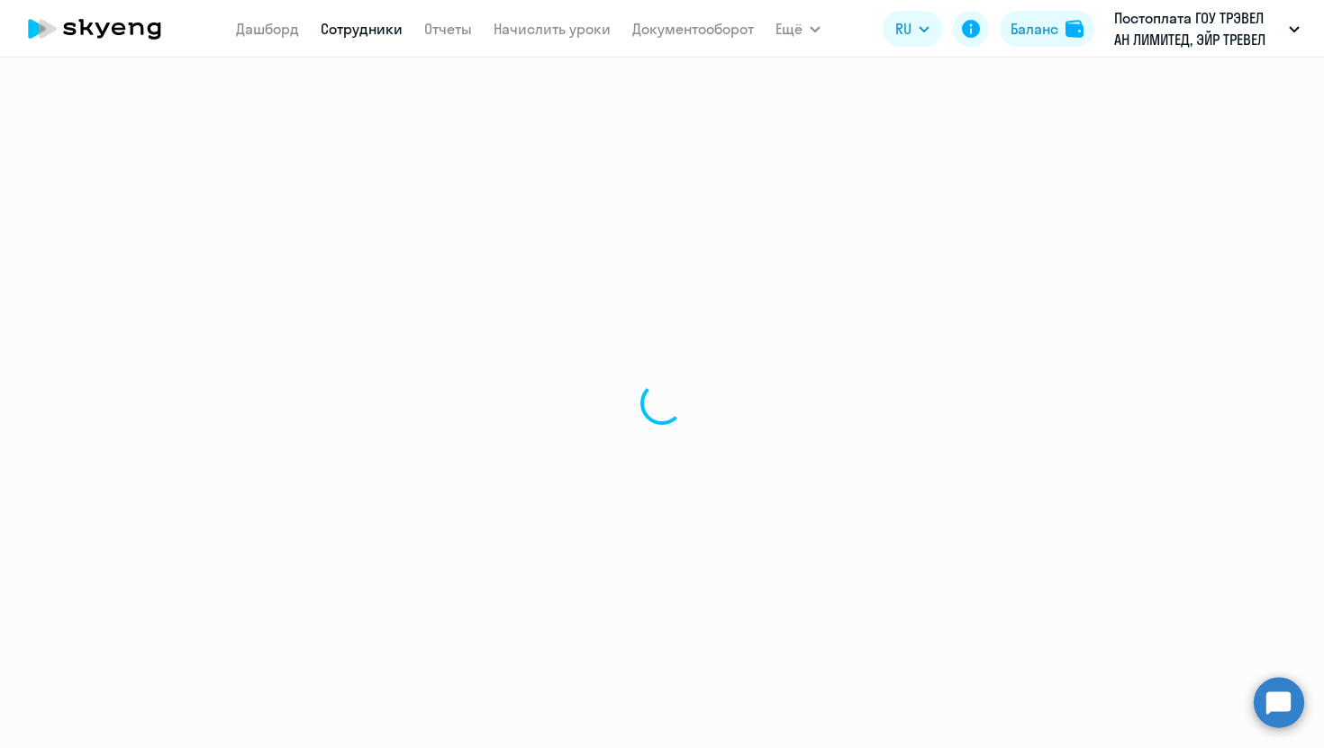
select select "30"
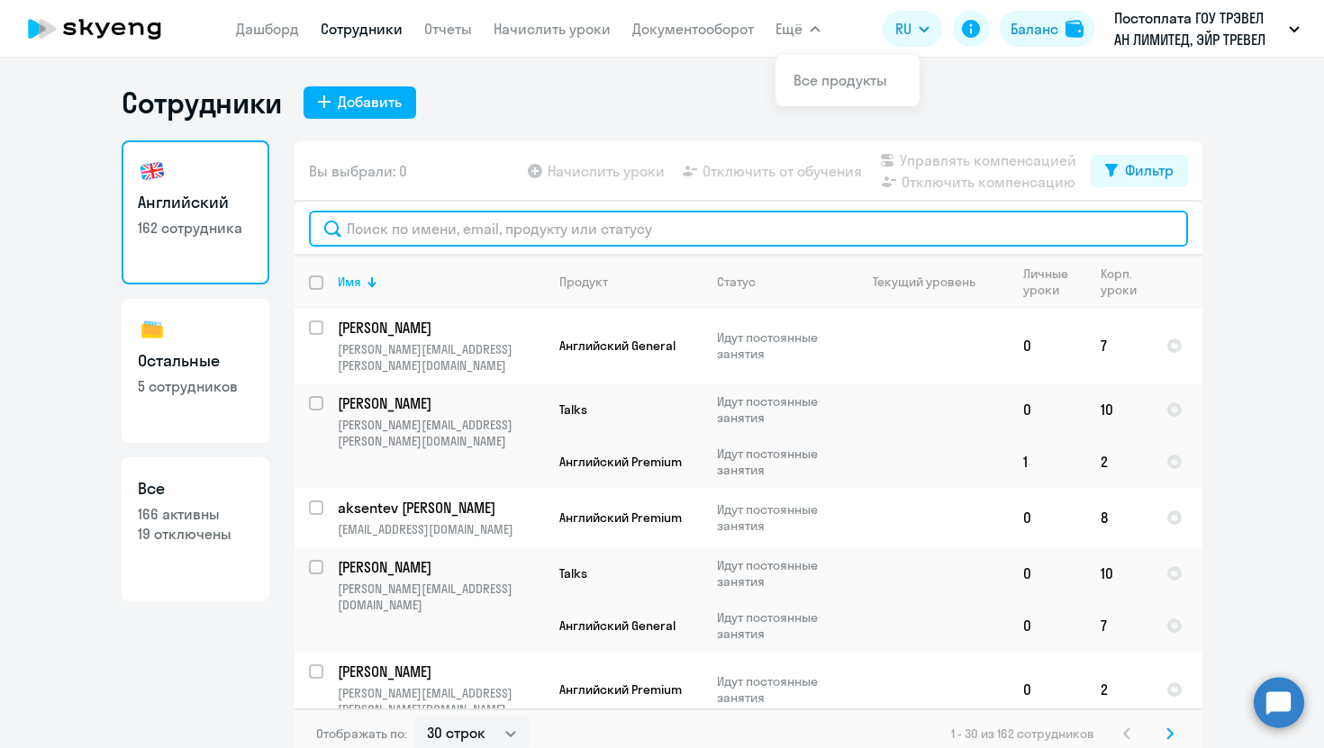
click at [652, 235] on input "text" at bounding box center [748, 229] width 879 height 36
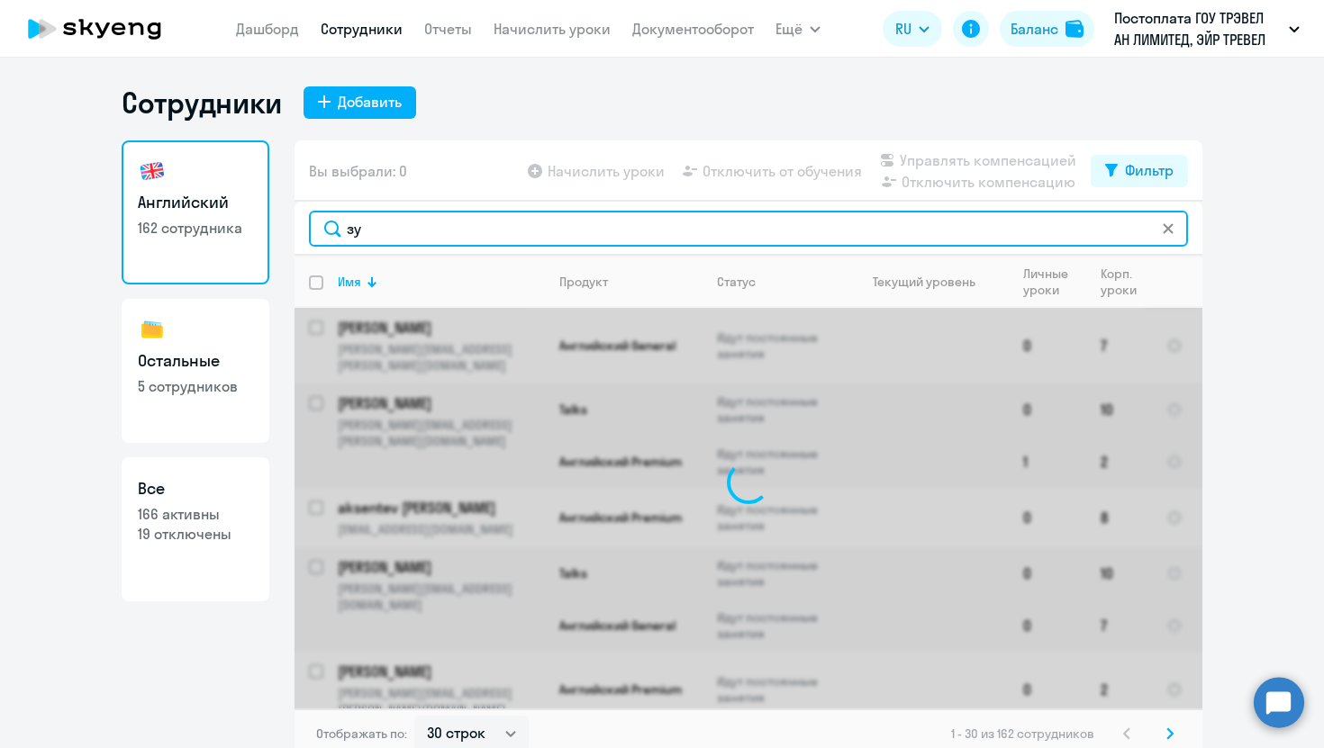
type input "з"
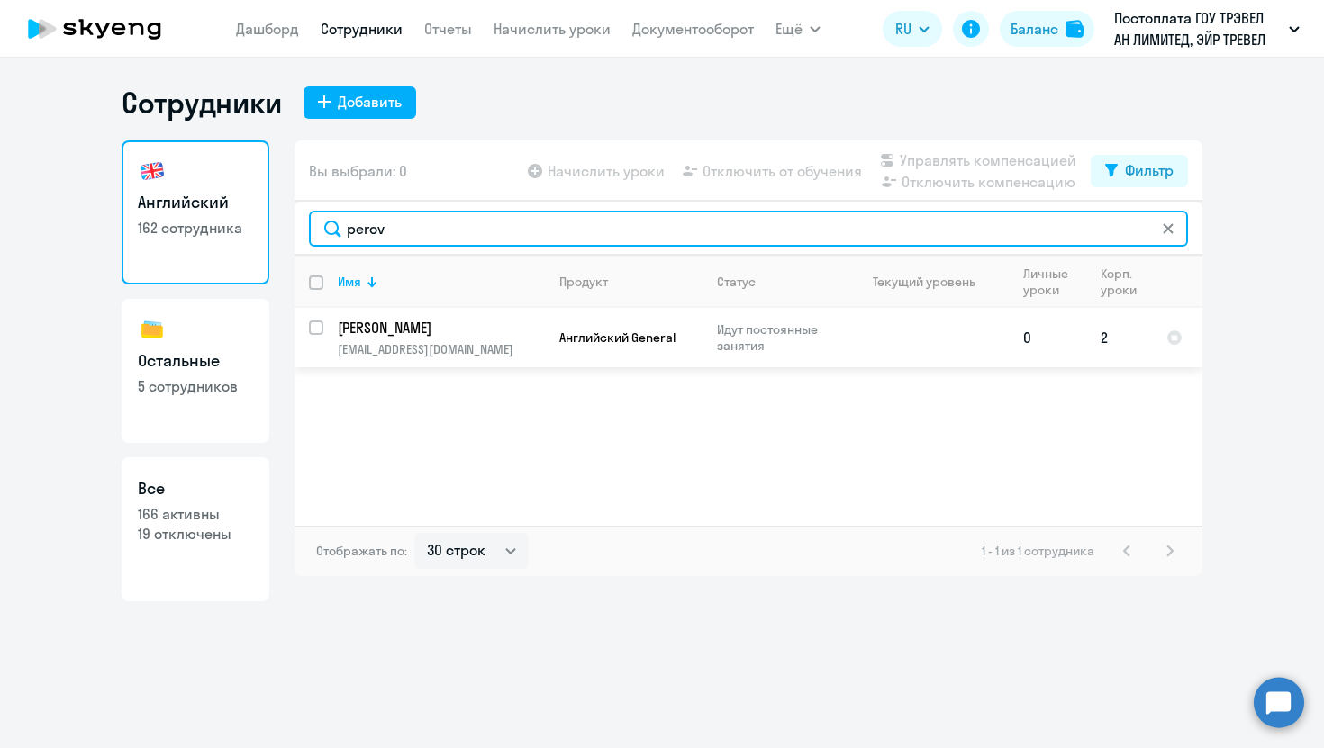
type input "perov"
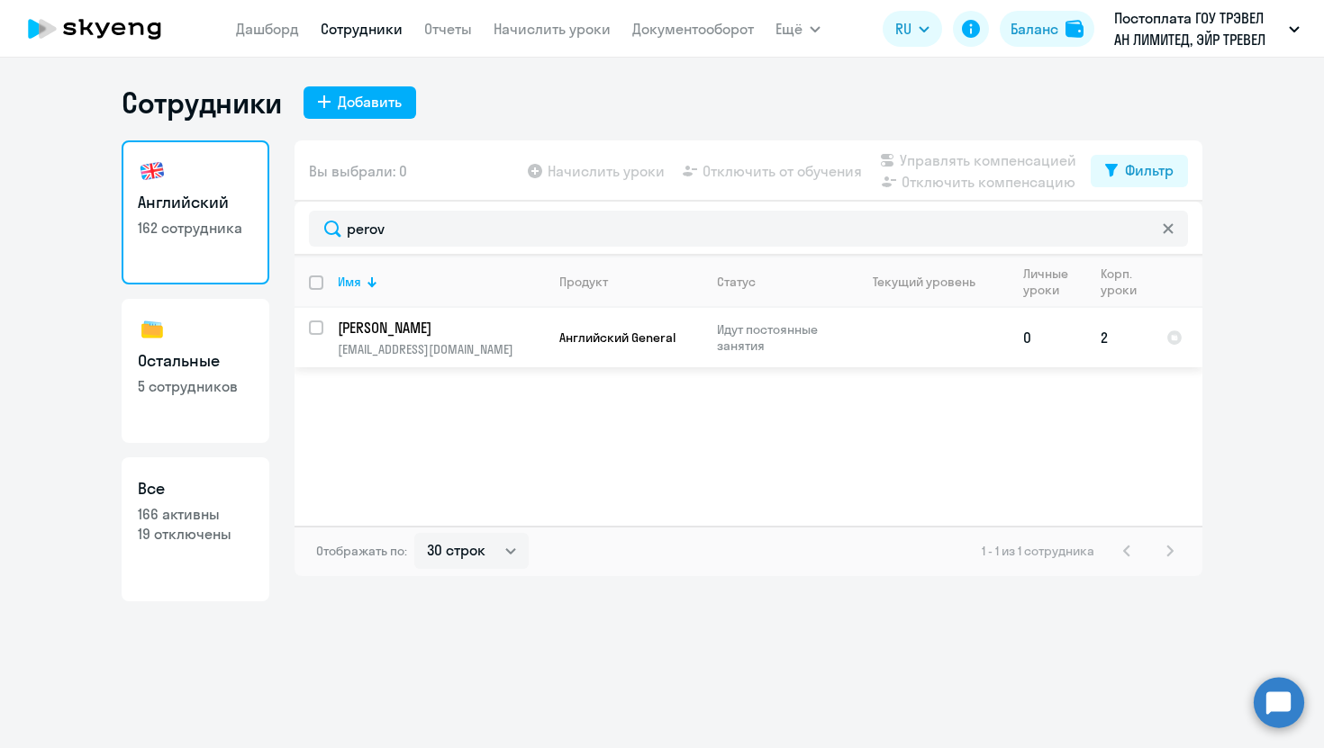
click at [316, 326] on input "select row 1893706" at bounding box center [327, 339] width 36 height 36
checkbox input "true"
click at [792, 180] on span "Отключить от обучения" at bounding box center [781, 171] width 159 height 22
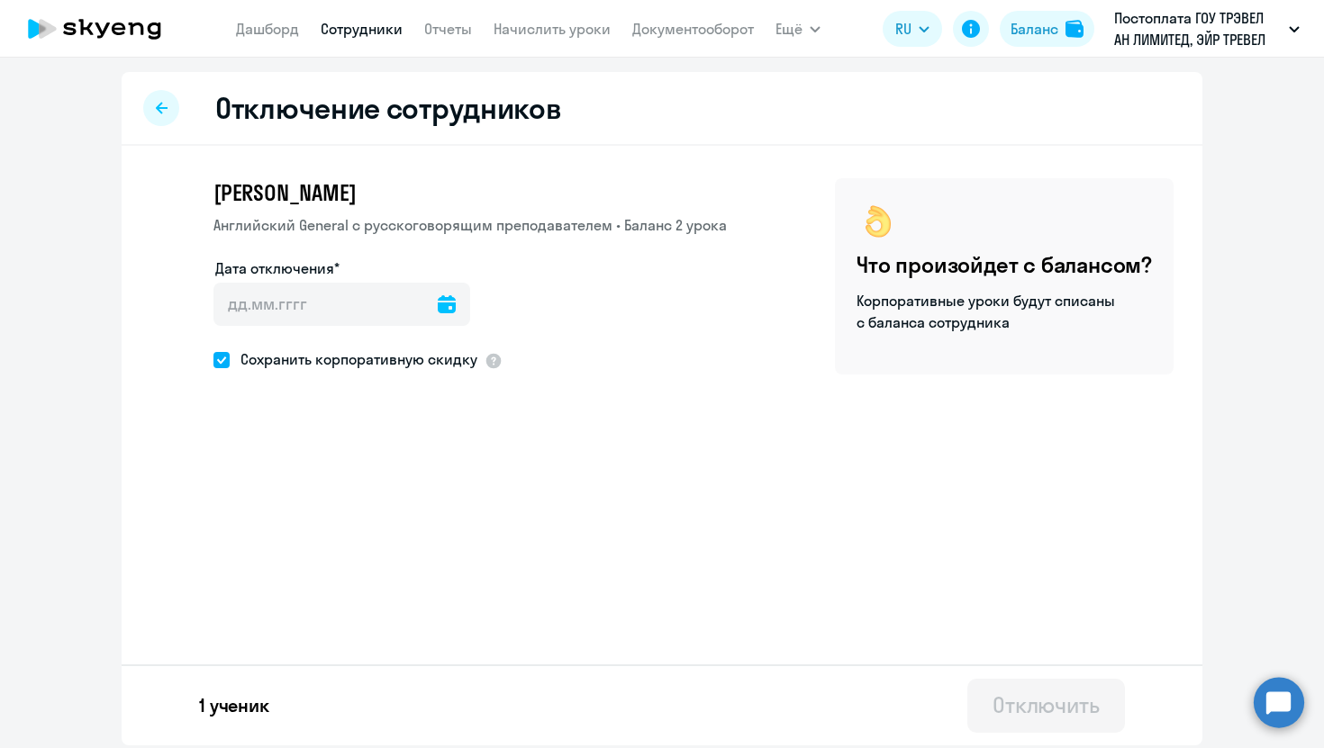
click at [438, 301] on icon at bounding box center [447, 304] width 18 height 18
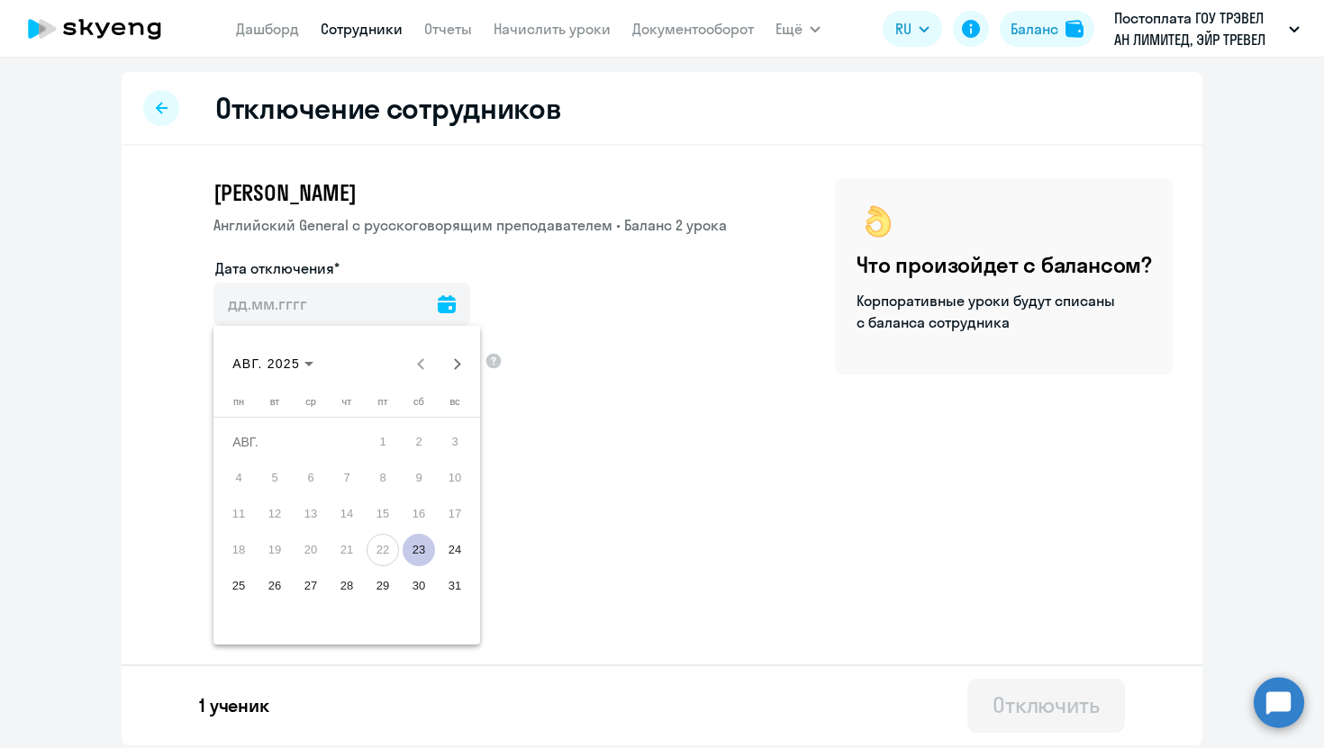
click at [414, 549] on span "23" at bounding box center [419, 550] width 32 height 32
type input "[DATE]"
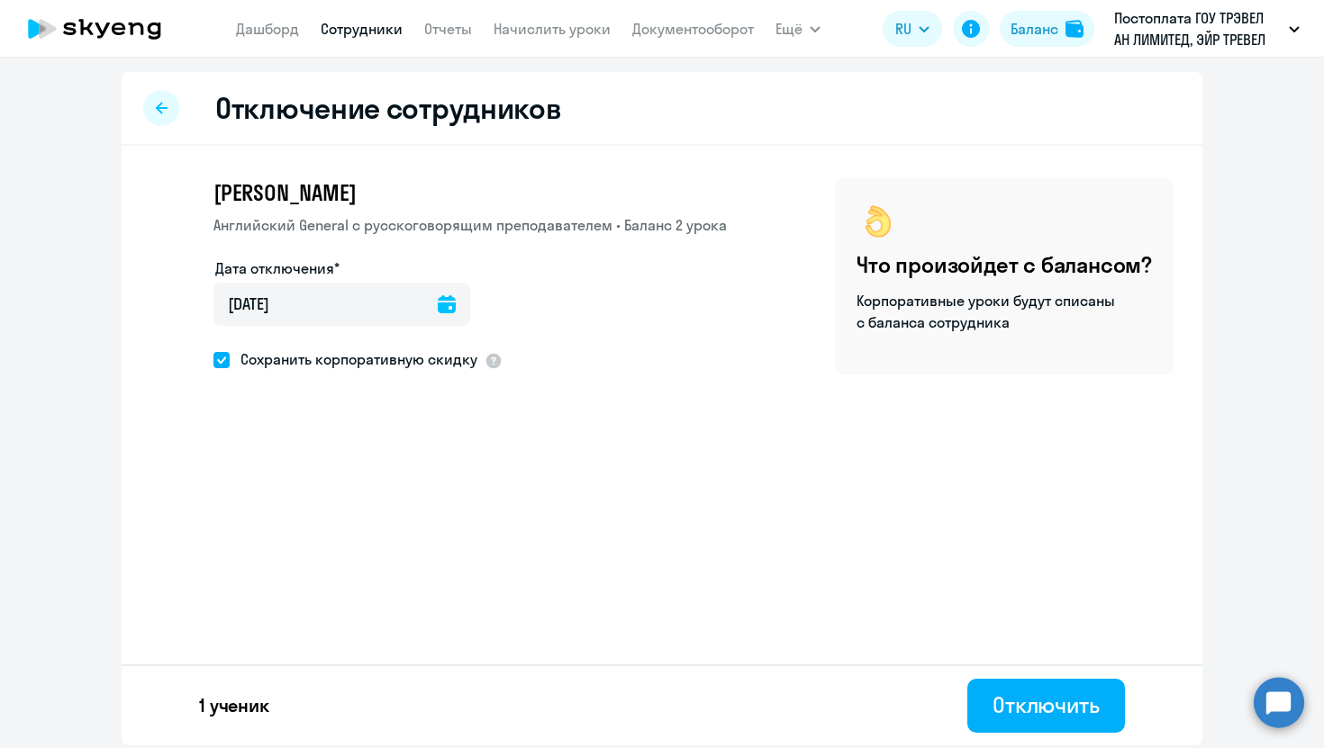
click at [277, 348] on label "Сохранить корпоративную скидку" at bounding box center [345, 359] width 264 height 23
click at [213, 359] on input "Сохранить корпоративную скидку" at bounding box center [213, 359] width 1 height 1
checkbox input "false"
click at [1079, 698] on div "Отключить" at bounding box center [1045, 705] width 107 height 29
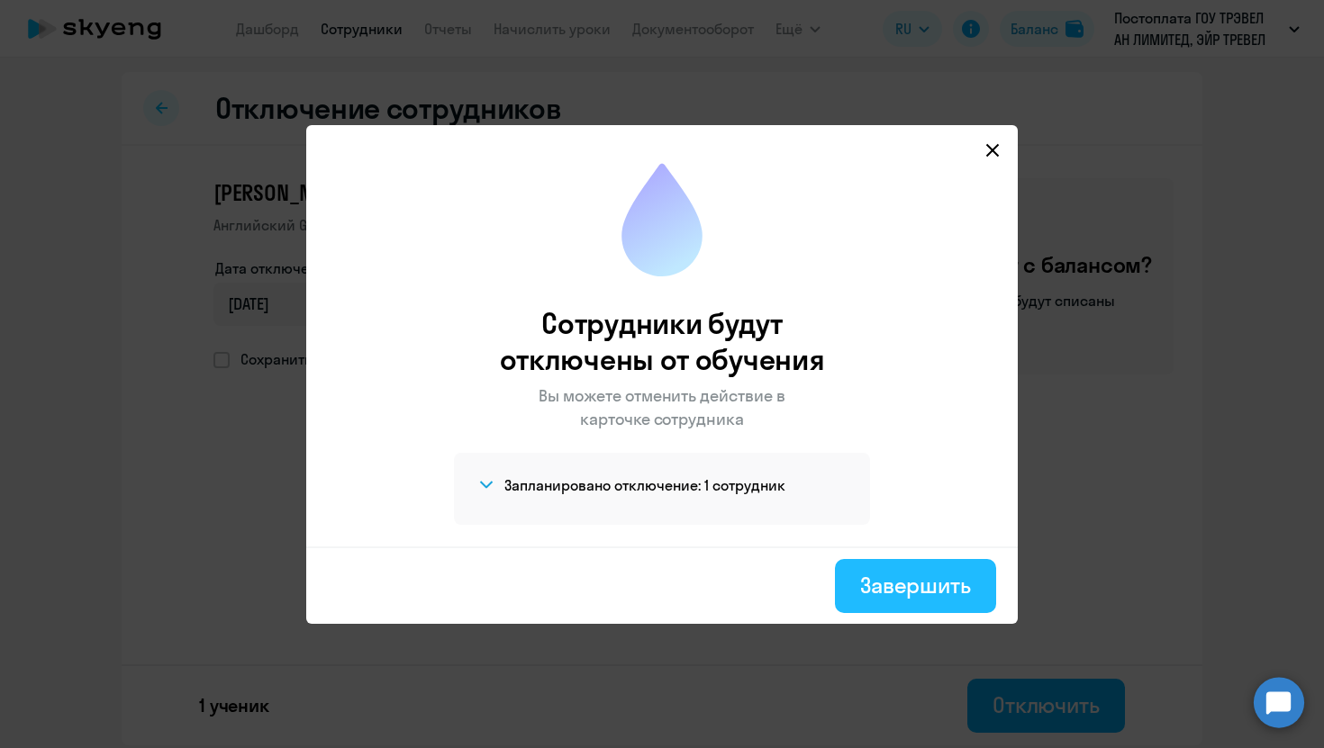
click at [902, 574] on div "Завершить" at bounding box center [915, 585] width 111 height 29
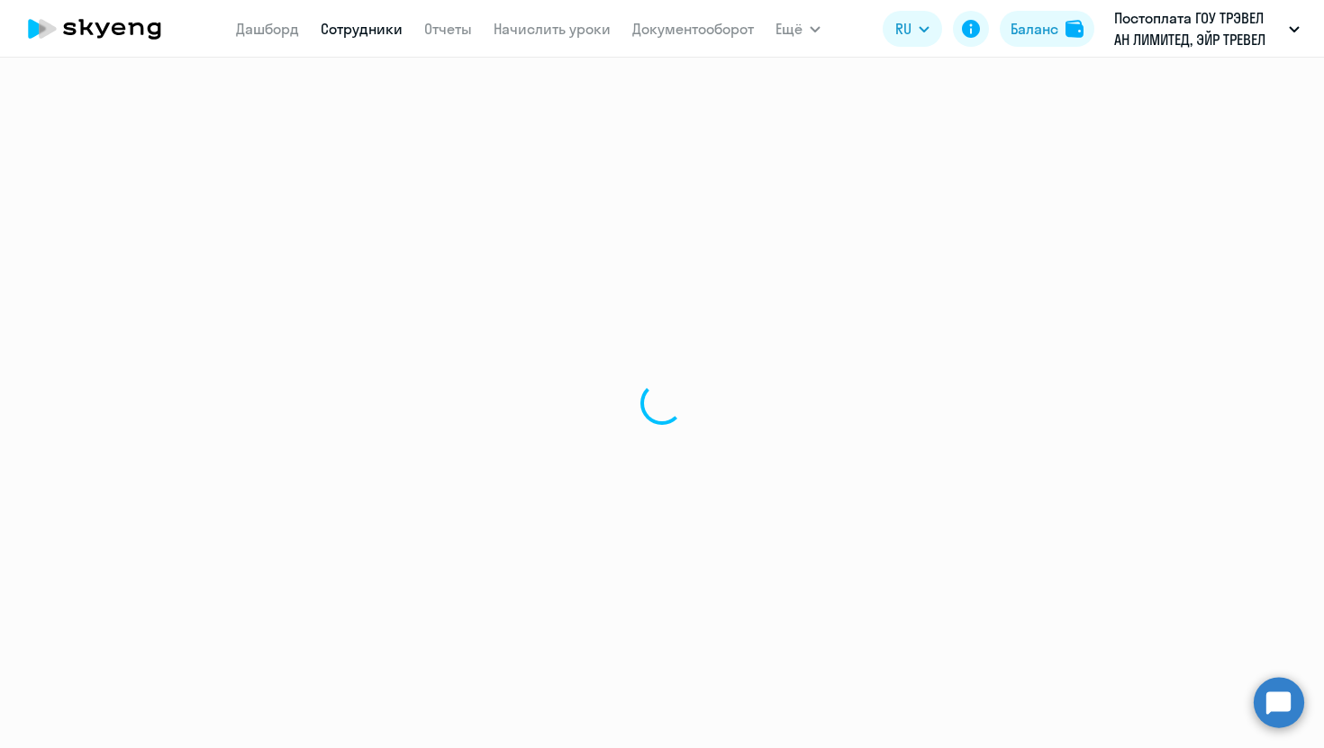
select select "30"
